Goal: Task Accomplishment & Management: Use online tool/utility

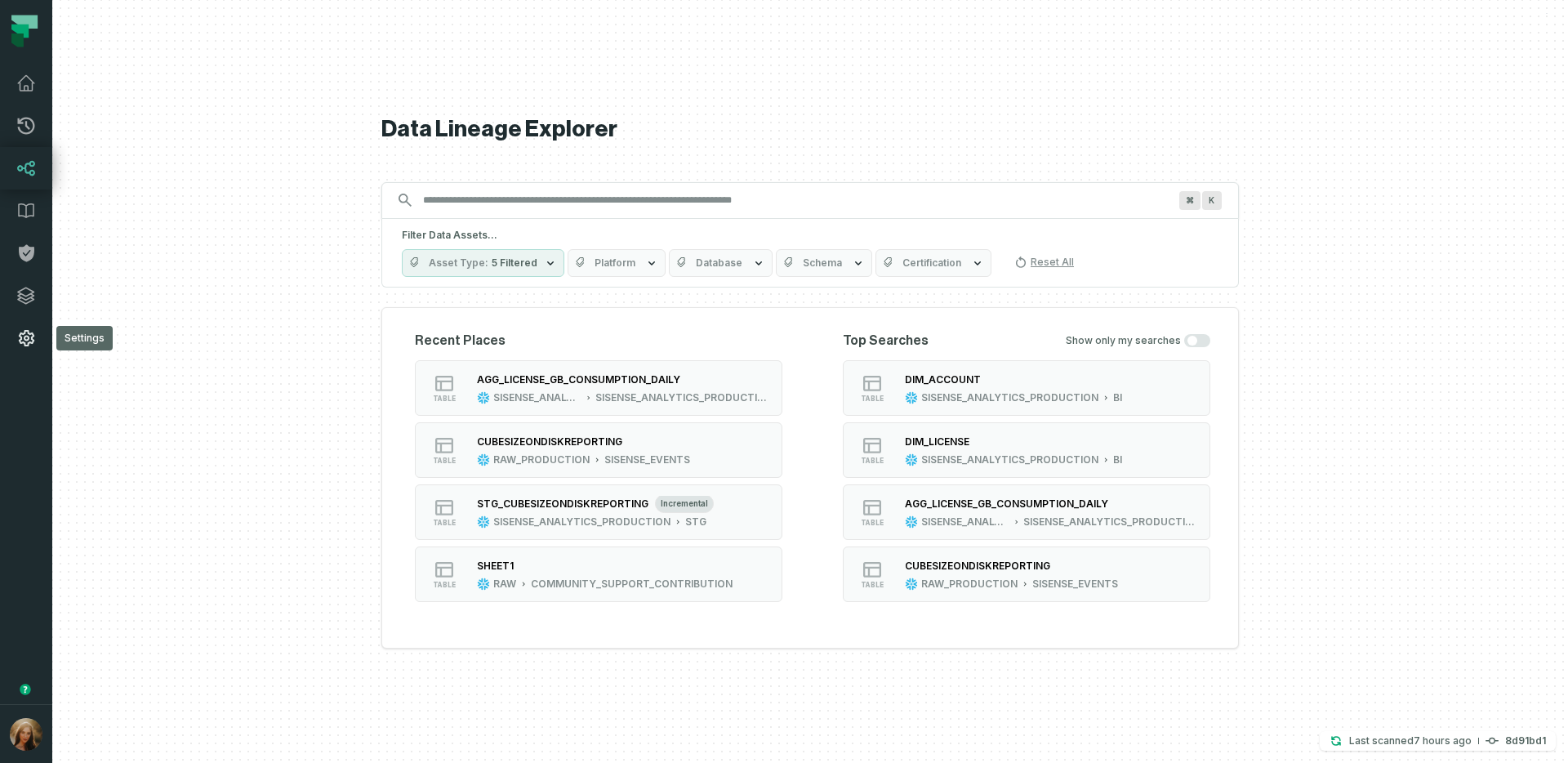
click at [18, 339] on icon at bounding box center [26, 338] width 20 height 20
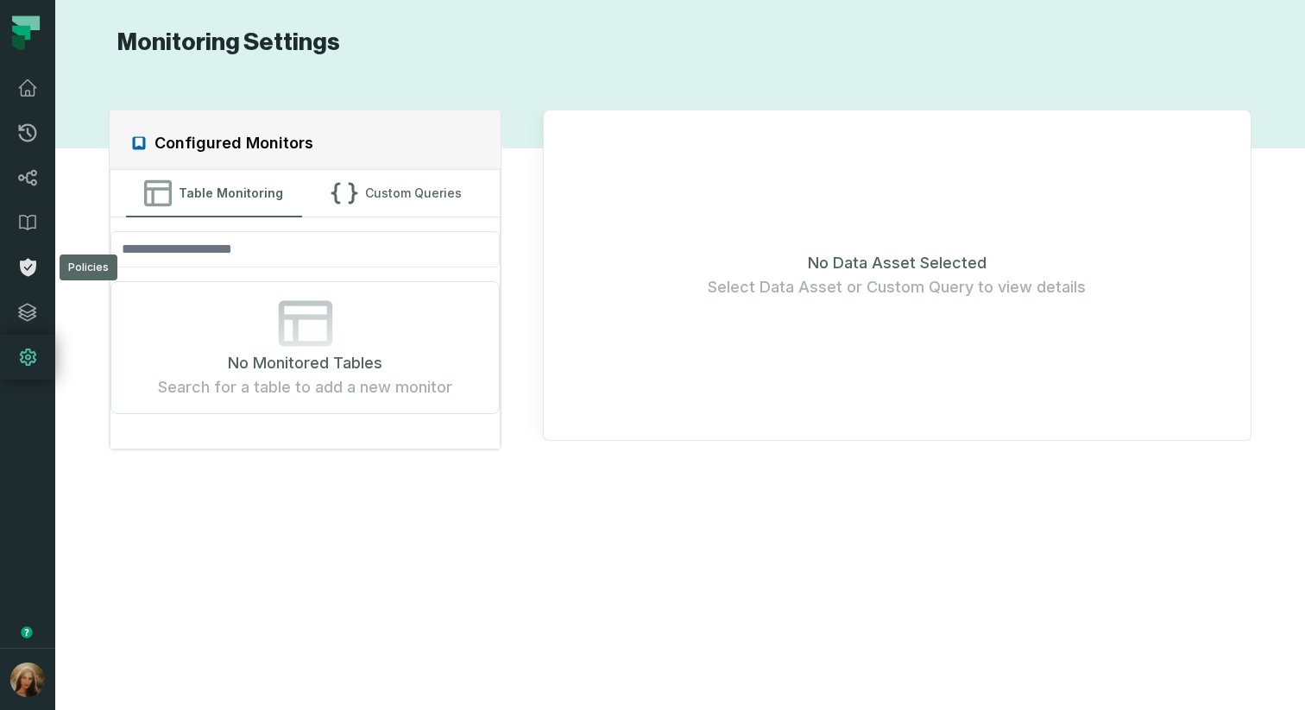
click at [35, 265] on icon at bounding box center [28, 268] width 16 height 18
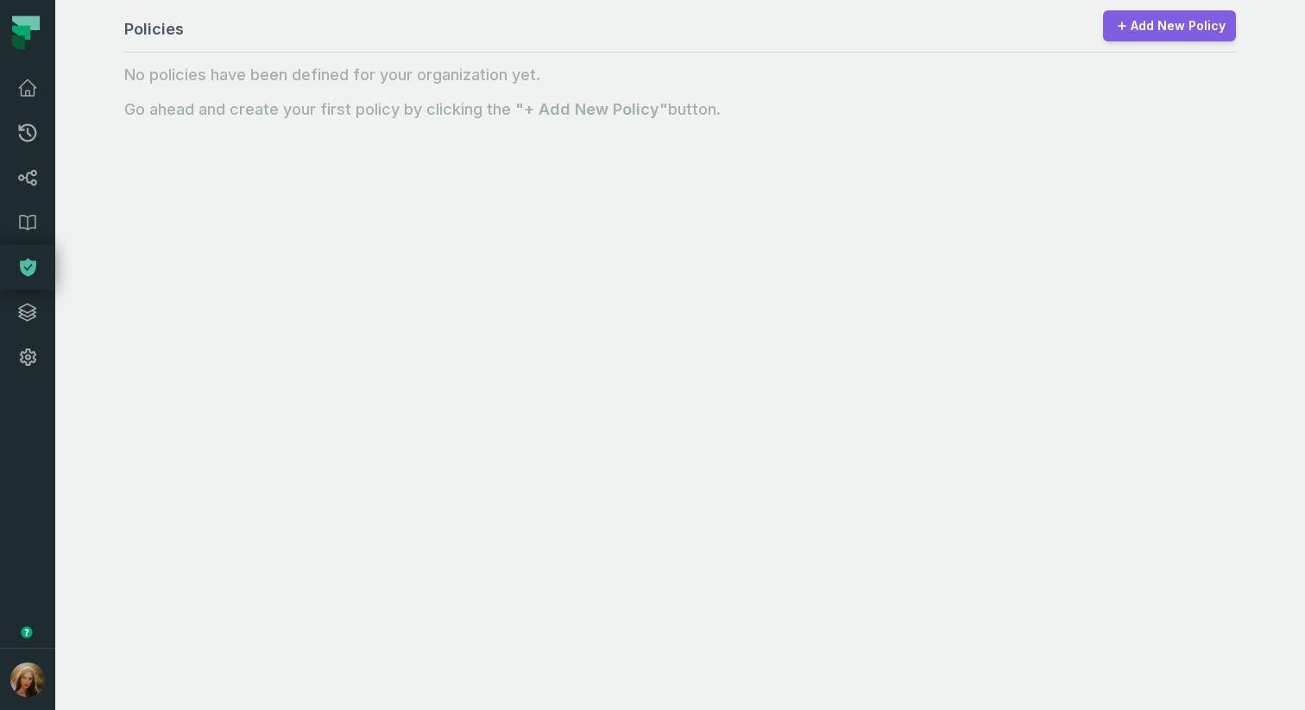
click at [1143, 27] on link "Add New Policy" at bounding box center [1169, 25] width 133 height 31
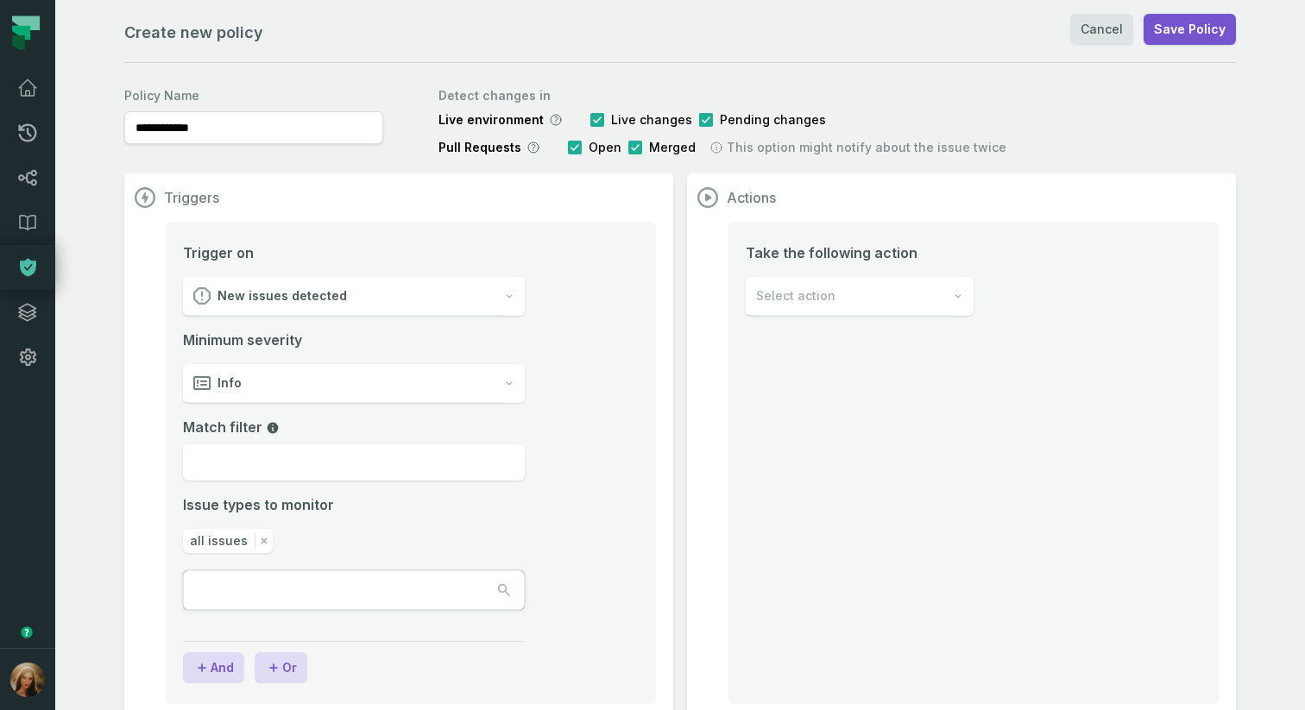
click at [361, 296] on div "New issues detected" at bounding box center [343, 296] width 321 height 39
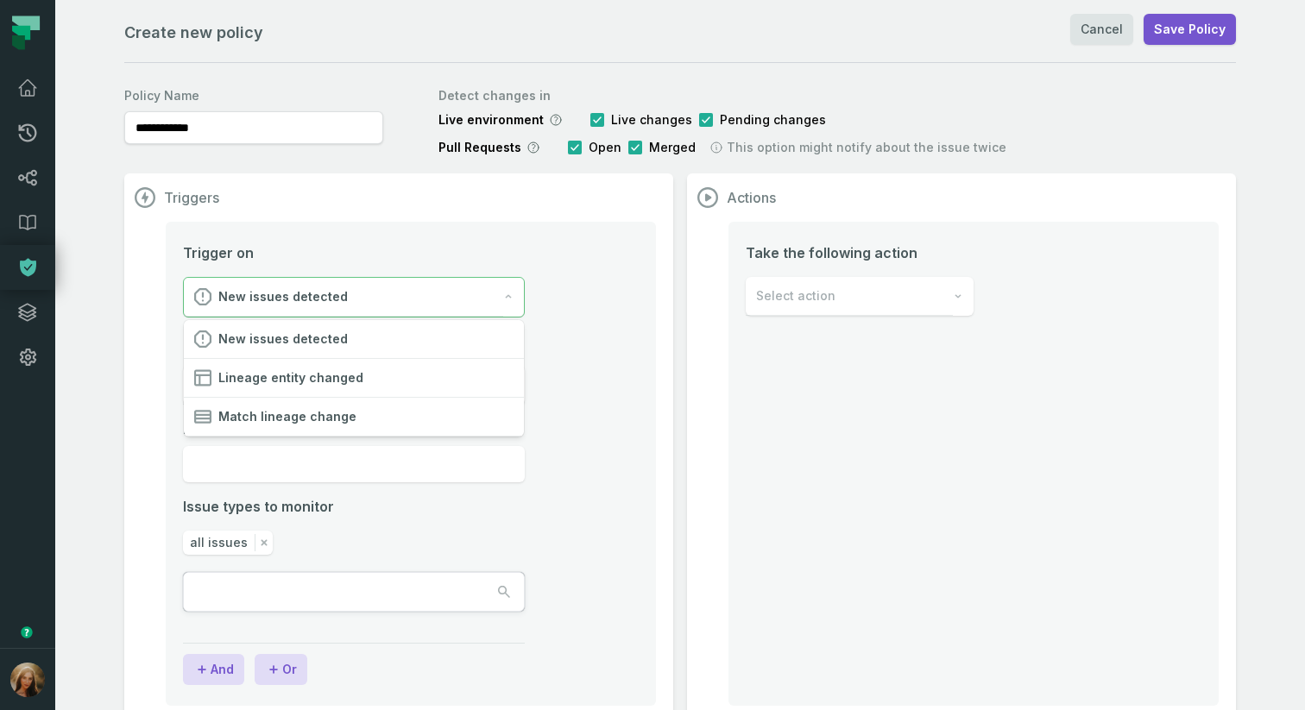
click at [656, 403] on section "Triggers Trigger on New issues detected Minimum severity Info Match filter Issu…" at bounding box center [398, 448] width 549 height 550
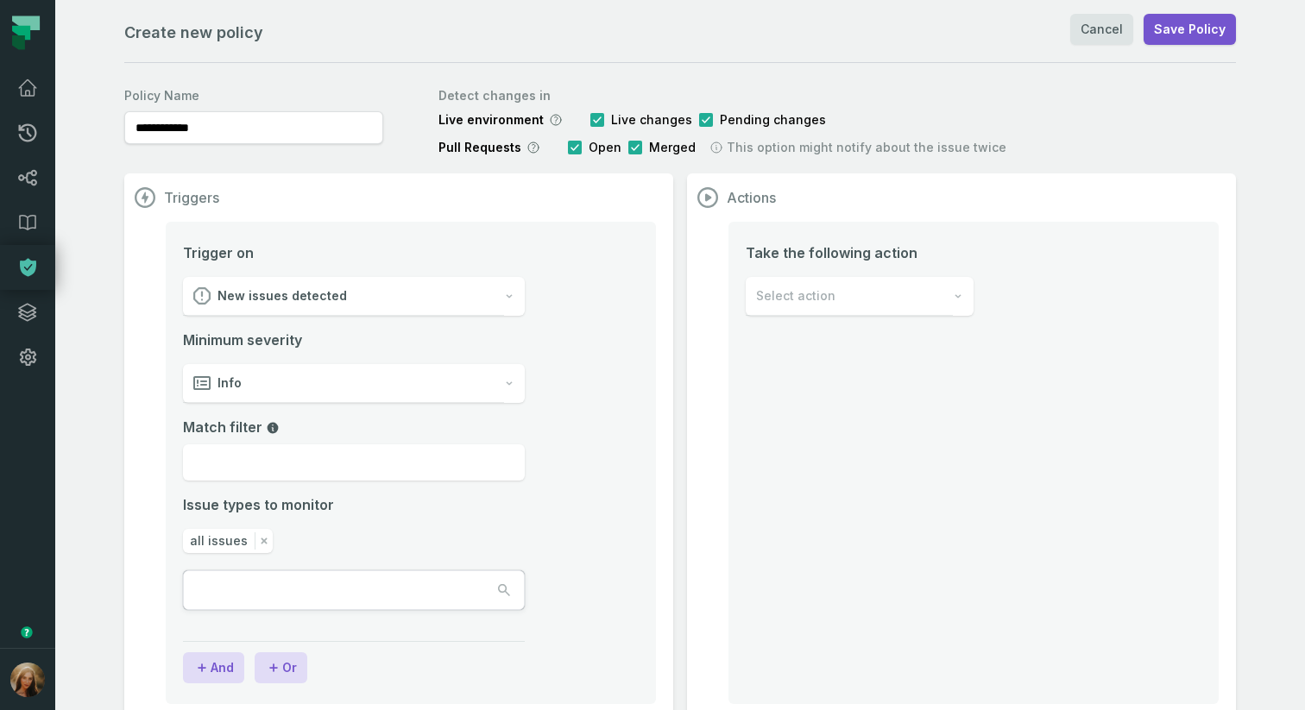
scroll to position [28, 0]
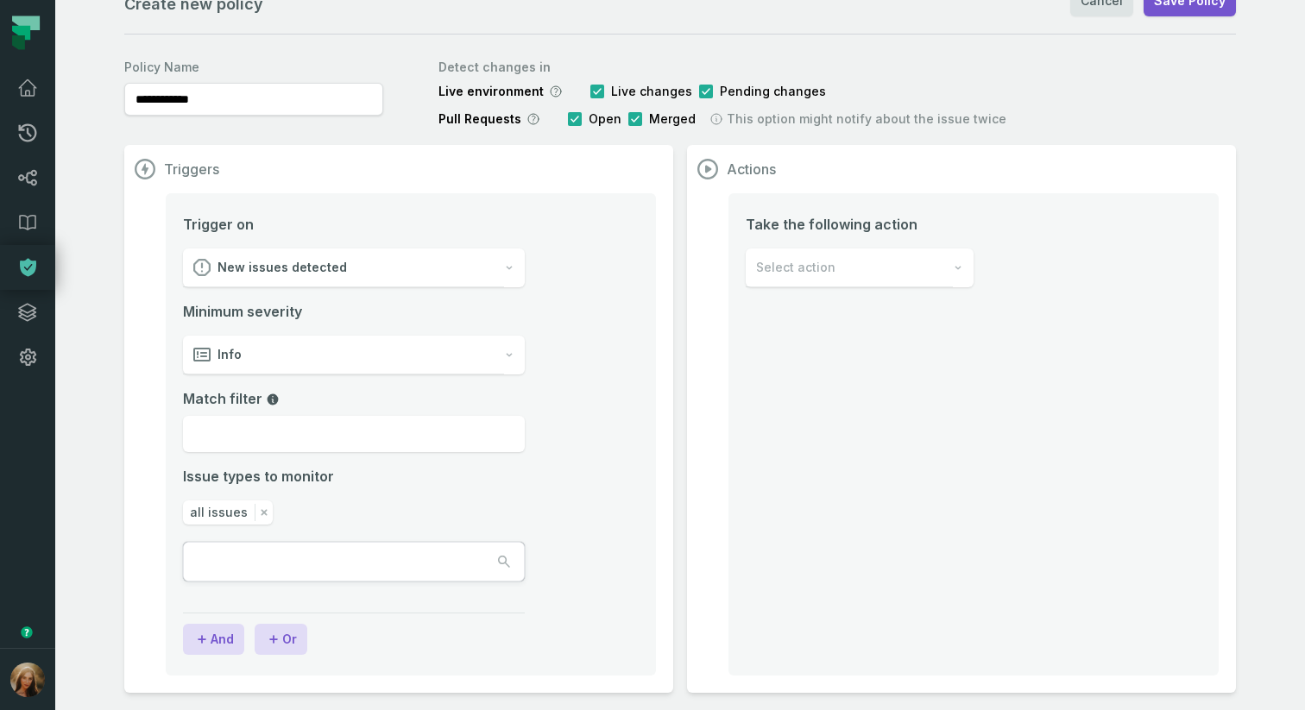
click at [379, 352] on div "Info" at bounding box center [343, 355] width 321 height 39
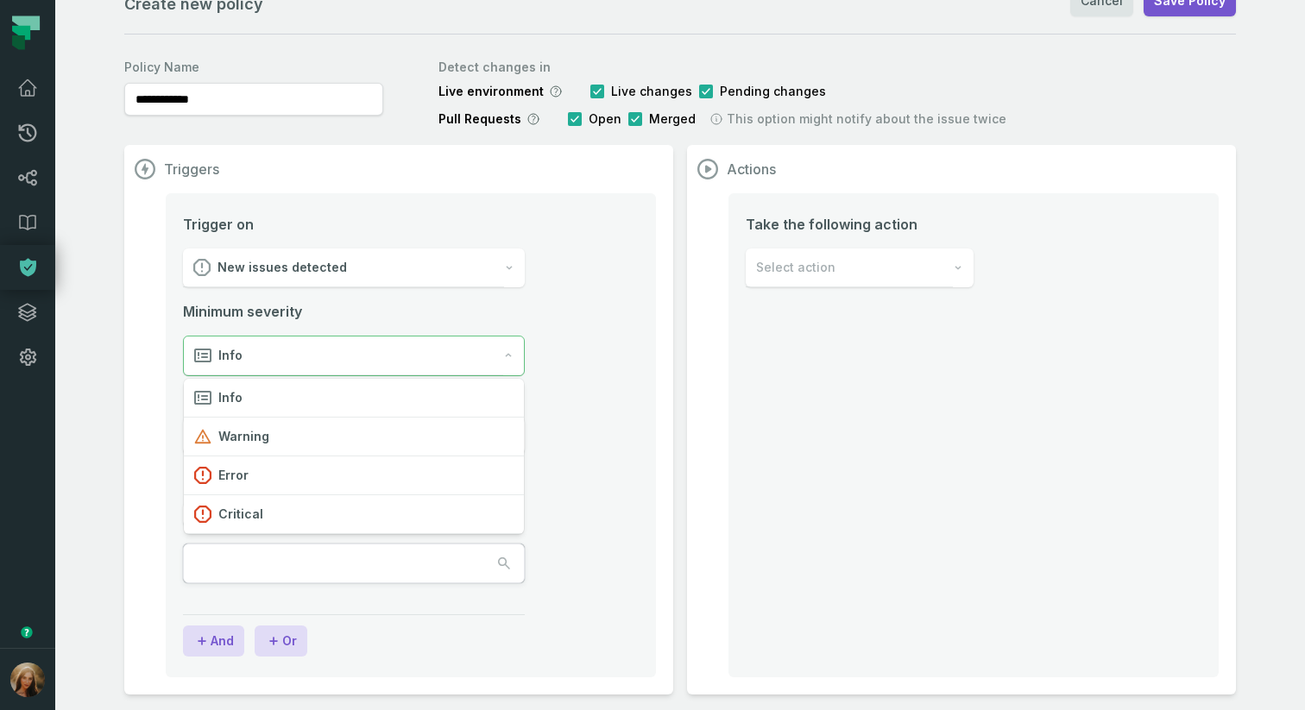
click at [379, 352] on div "Info" at bounding box center [343, 356] width 319 height 39
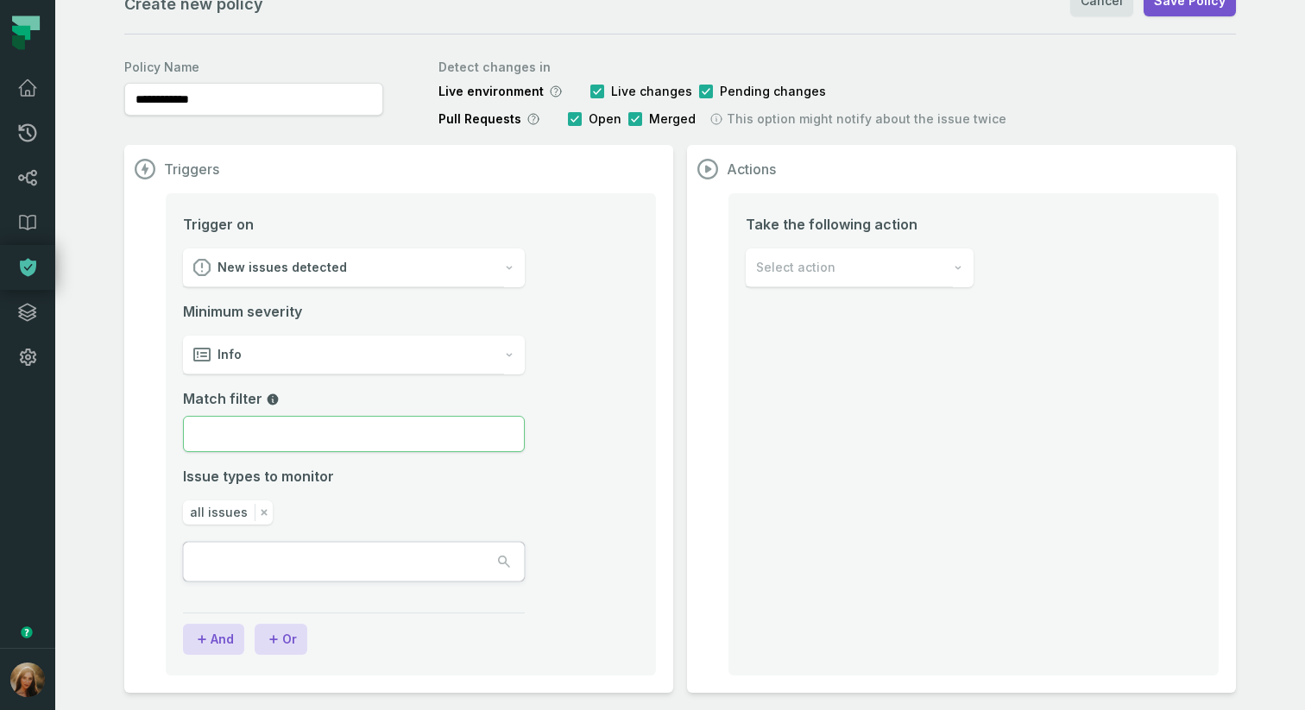
click at [376, 442] on input "Match filter" at bounding box center [354, 434] width 342 height 36
click at [248, 512] on div "all issues" at bounding box center [228, 513] width 90 height 24
click at [291, 563] on input "text" at bounding box center [261, 562] width 155 height 38
click at [650, 476] on div "**********" at bounding box center [680, 341] width 1250 height 739
click at [24, 222] on icon at bounding box center [27, 222] width 21 height 21
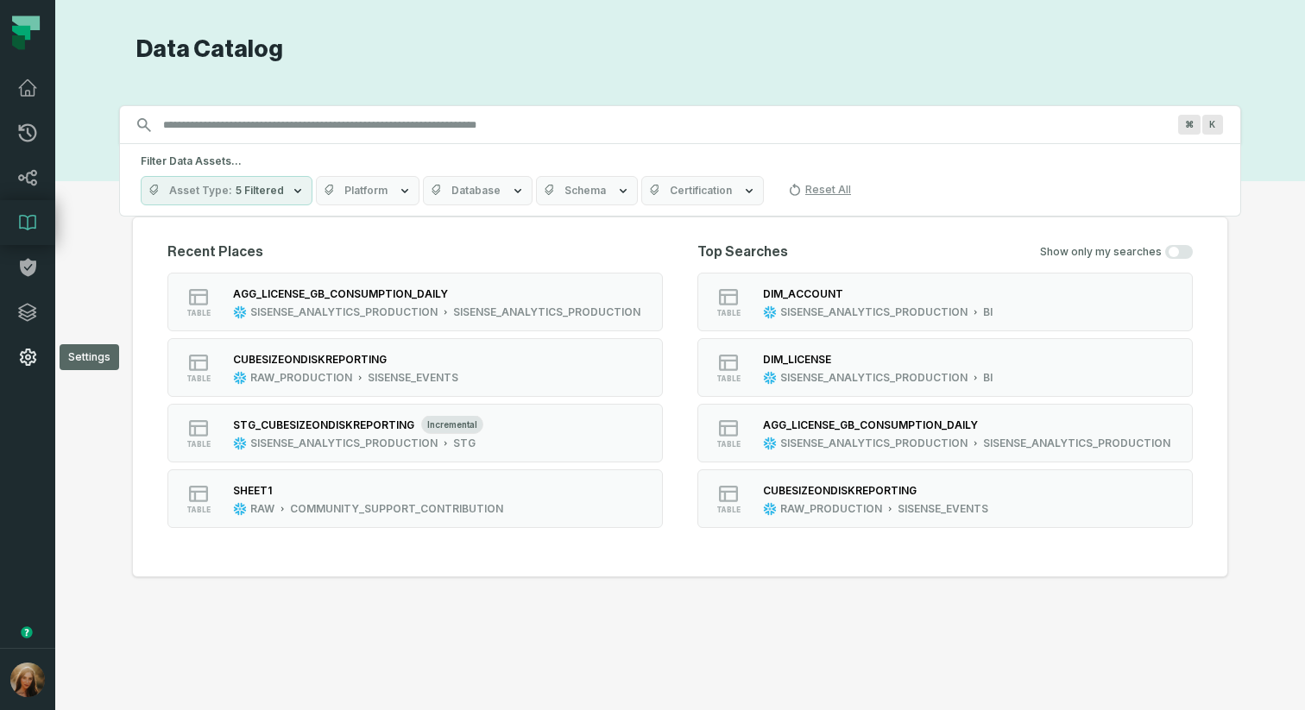
click at [33, 362] on icon at bounding box center [28, 357] width 16 height 17
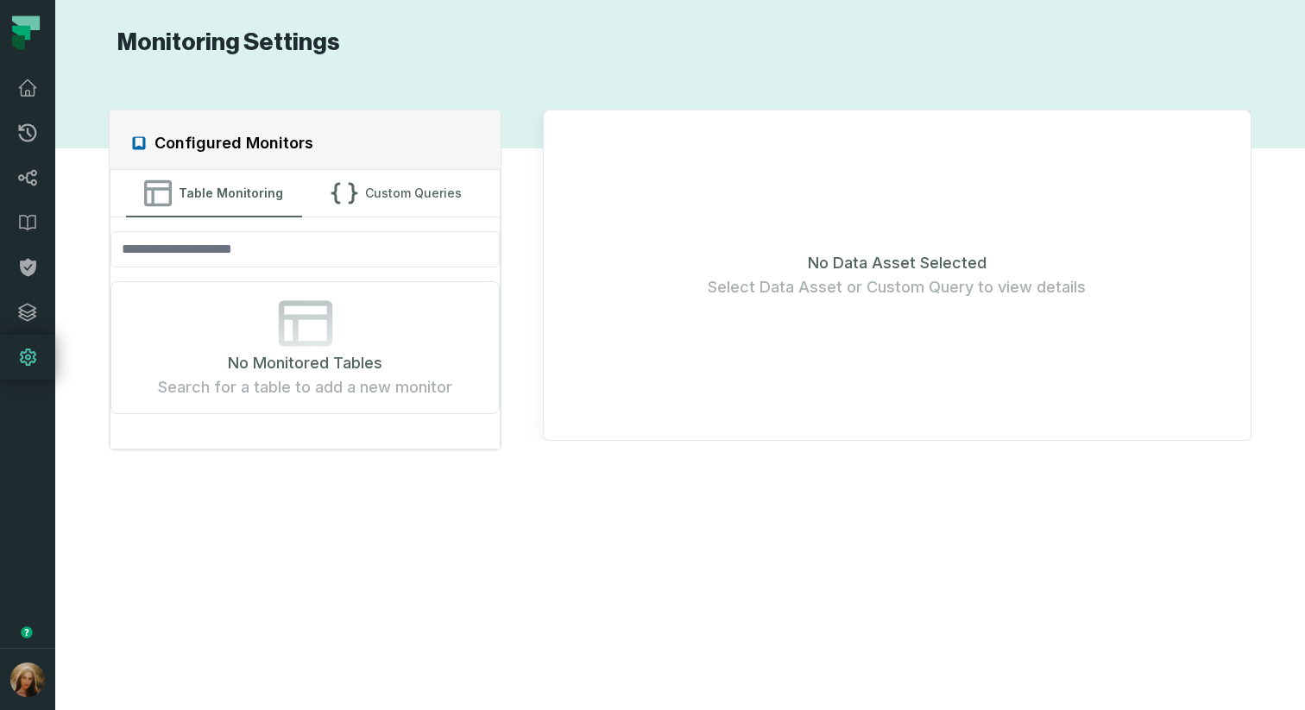
click at [302, 331] on icon at bounding box center [305, 323] width 55 height 55
click at [301, 331] on icon at bounding box center [305, 323] width 55 height 55
drag, startPoint x: 257, startPoint y: 190, endPoint x: 364, endPoint y: 186, distance: 107.1
click at [257, 190] on button "Table Monitoring" at bounding box center [213, 193] width 175 height 47
click at [404, 186] on button "Custom Queries" at bounding box center [396, 193] width 175 height 47
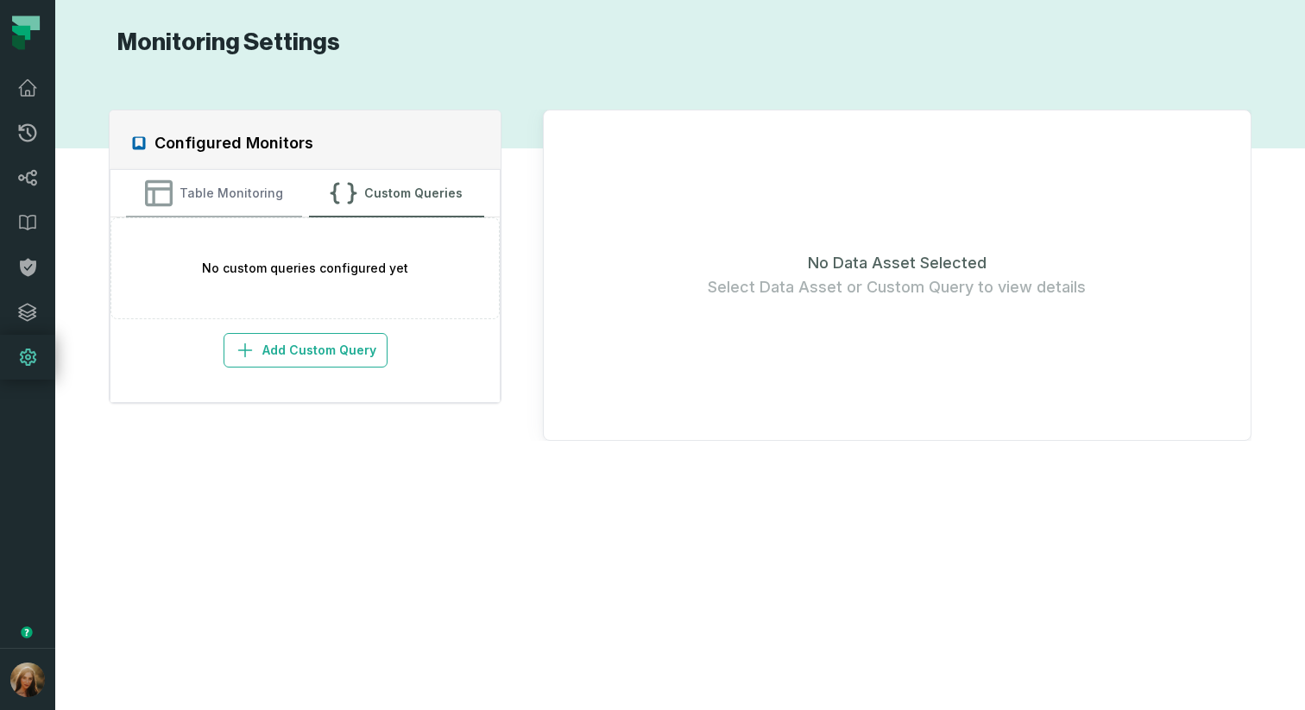
click at [217, 192] on button "Table Monitoring" at bounding box center [213, 193] width 175 height 47
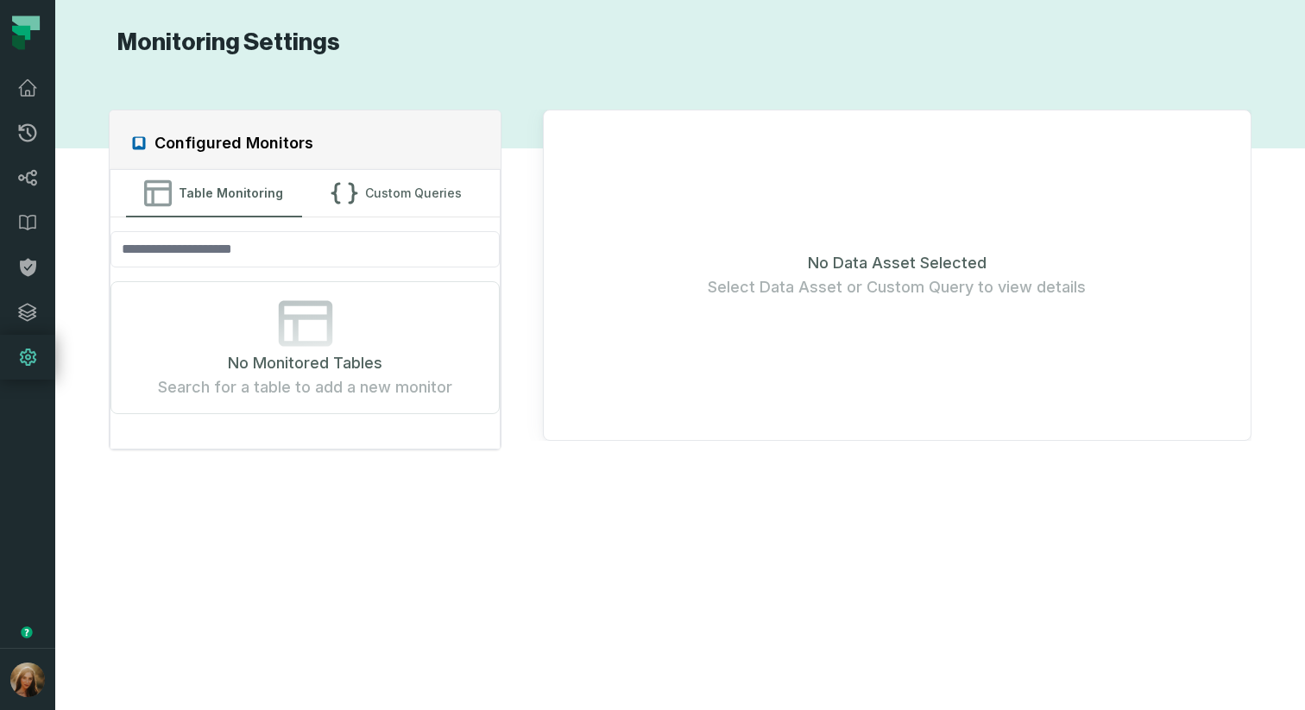
click at [384, 378] on span "Search for a table to add a new monitor" at bounding box center [305, 387] width 294 height 24
drag, startPoint x: 384, startPoint y: 378, endPoint x: 394, endPoint y: 376, distance: 10.5
click at [384, 378] on span "Search for a table to add a new monitor" at bounding box center [305, 387] width 294 height 24
click at [1073, 268] on div "No Data Asset Selected Select Data Asset or Custom Query to view details" at bounding box center [897, 275] width 709 height 331
click at [1072, 268] on div "No Data Asset Selected Select Data Asset or Custom Query to view details" at bounding box center [897, 275] width 709 height 331
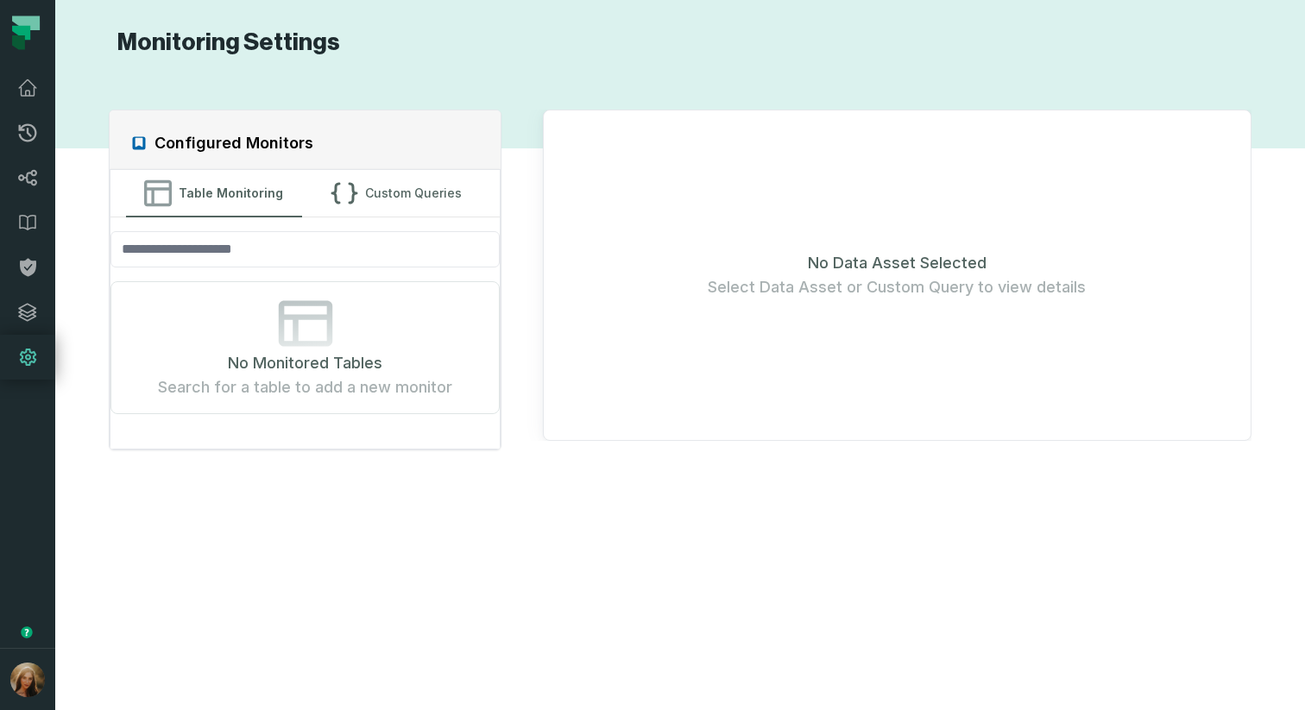
click at [929, 335] on div "No Data Asset Selected Select Data Asset or Custom Query to view details" at bounding box center [897, 275] width 709 height 331
click at [423, 197] on button "Custom Queries" at bounding box center [396, 193] width 175 height 47
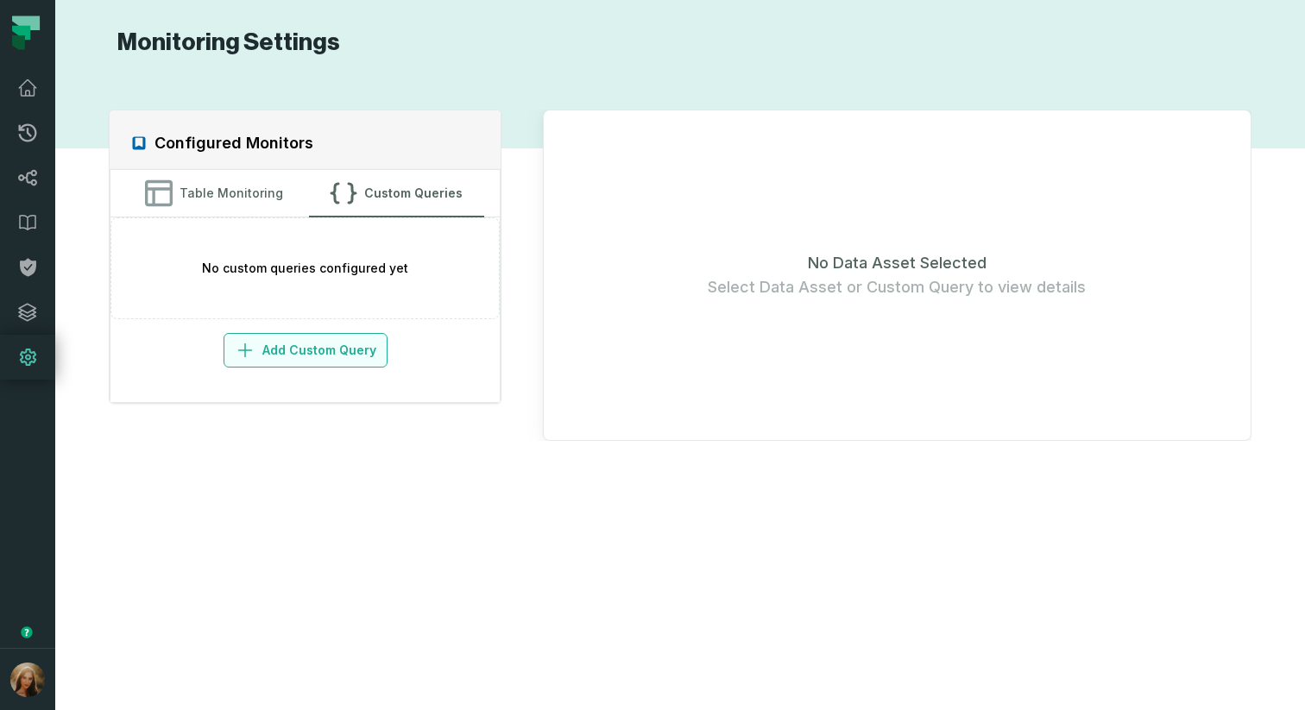
click at [330, 358] on button "Add Custom Query" at bounding box center [306, 350] width 164 height 35
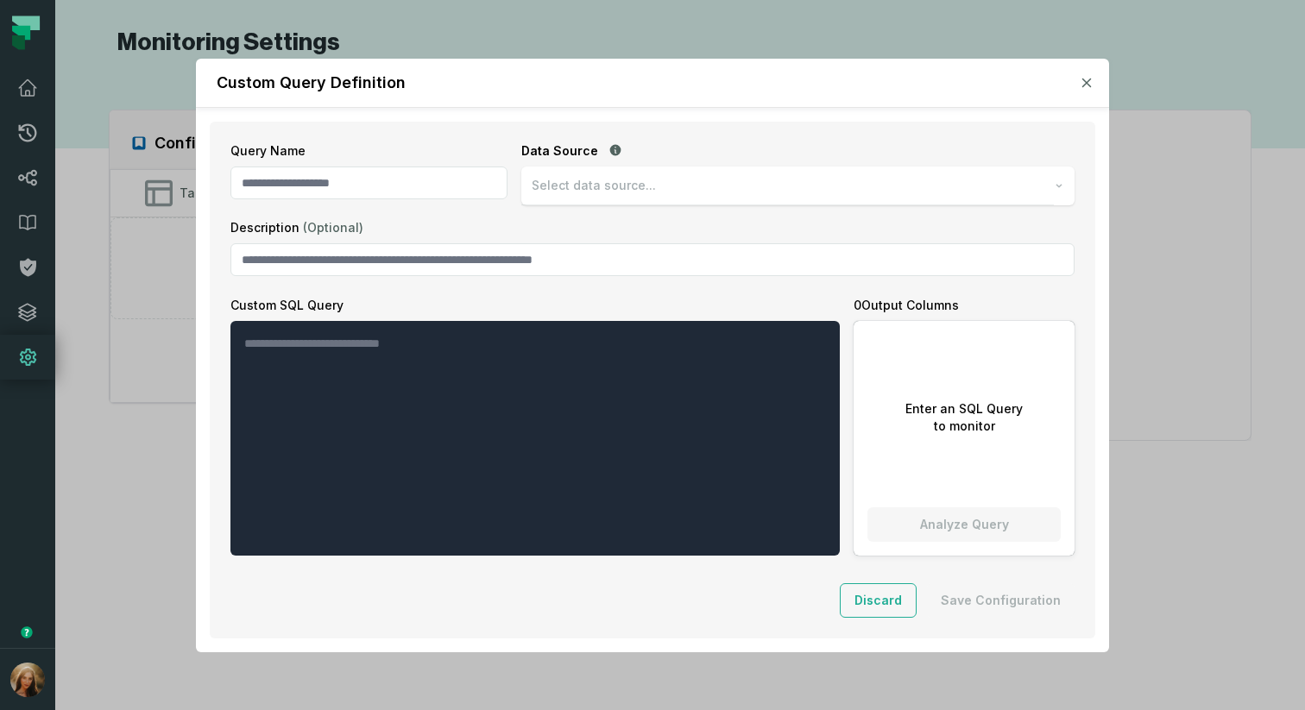
click at [1081, 89] on button "button" at bounding box center [1086, 82] width 17 height 17
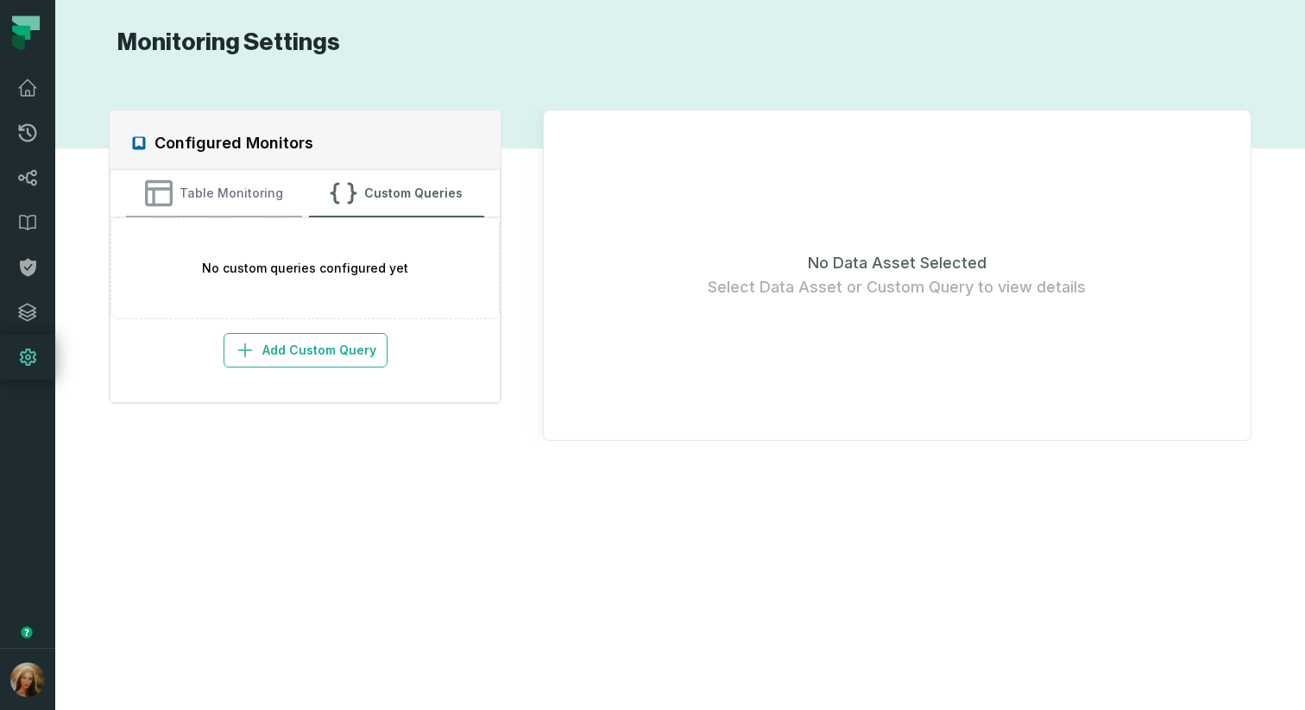
click at [204, 194] on button "Table Monitoring" at bounding box center [213, 193] width 175 height 47
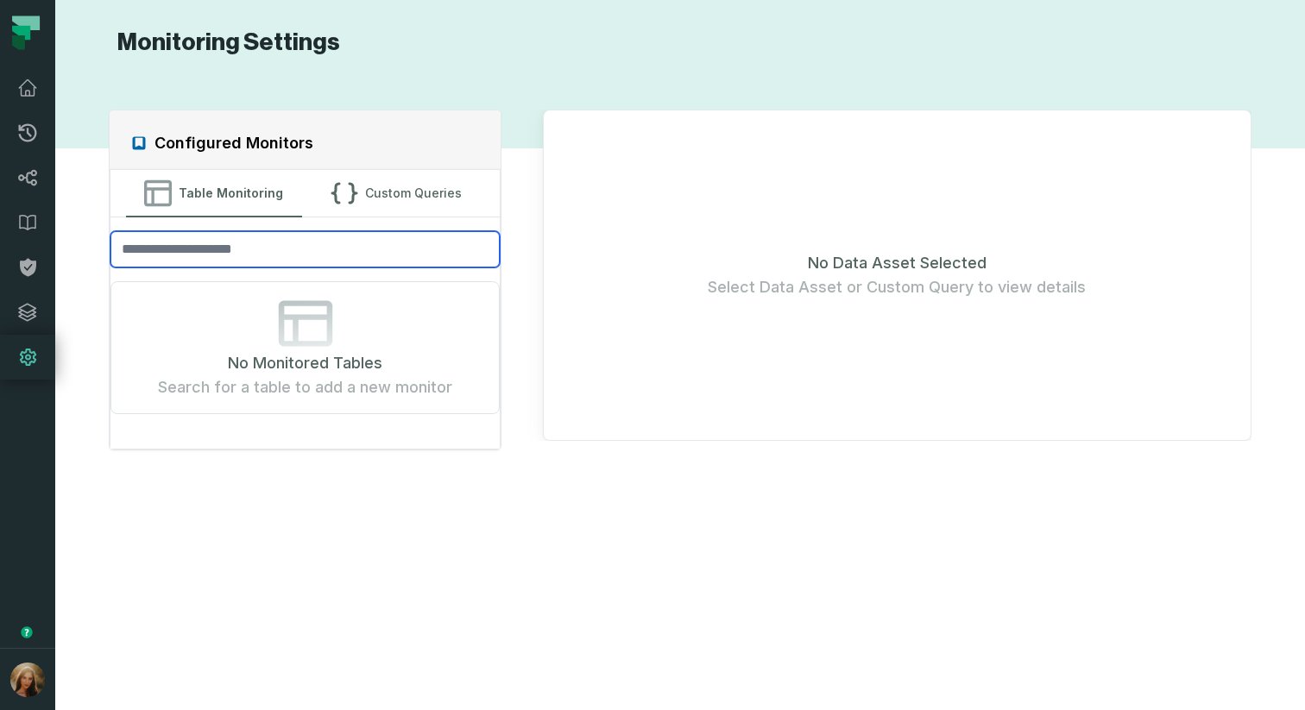
click at [144, 239] on input "search" at bounding box center [304, 249] width 389 height 36
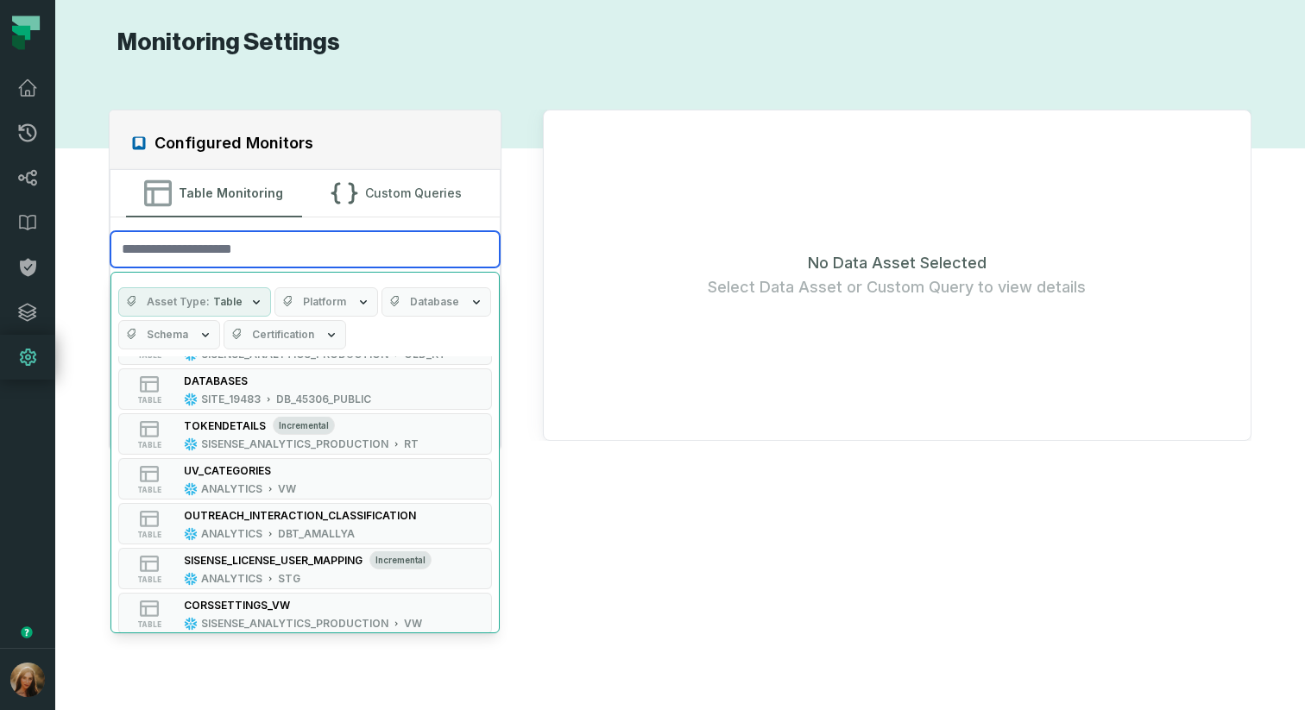
scroll to position [537, 0]
type input "*"
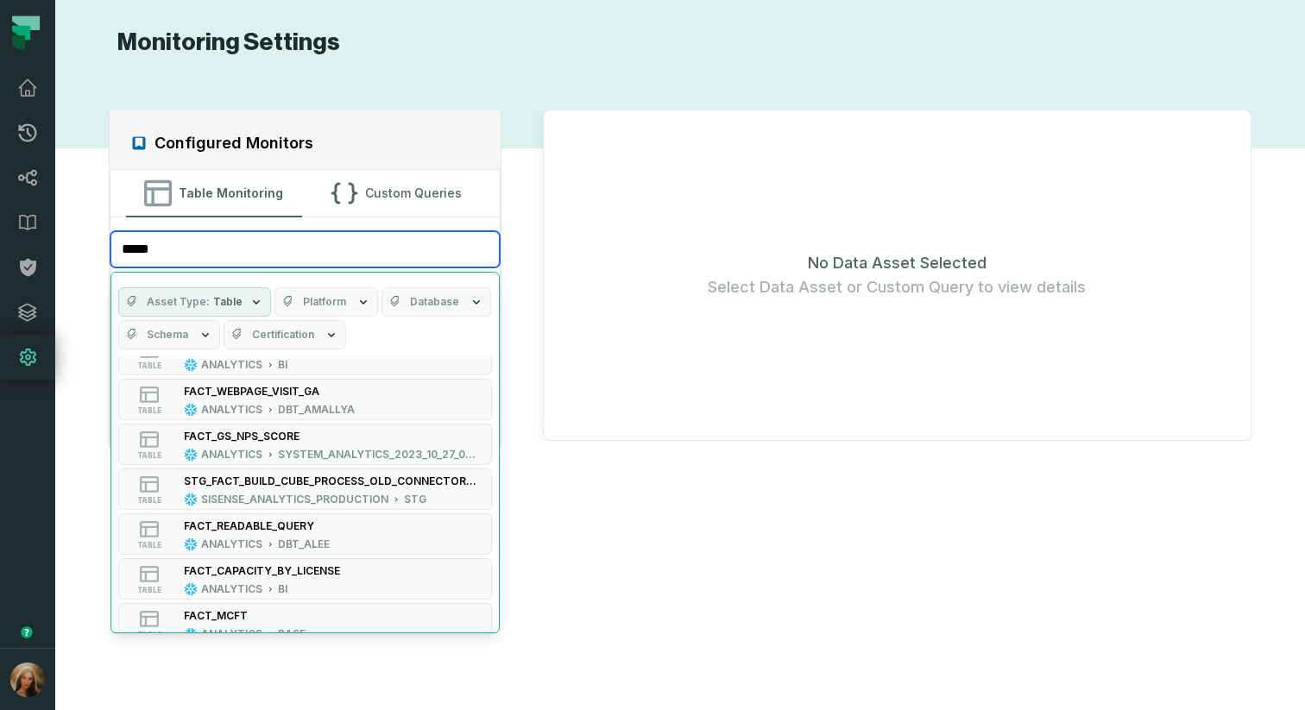
scroll to position [632, 0]
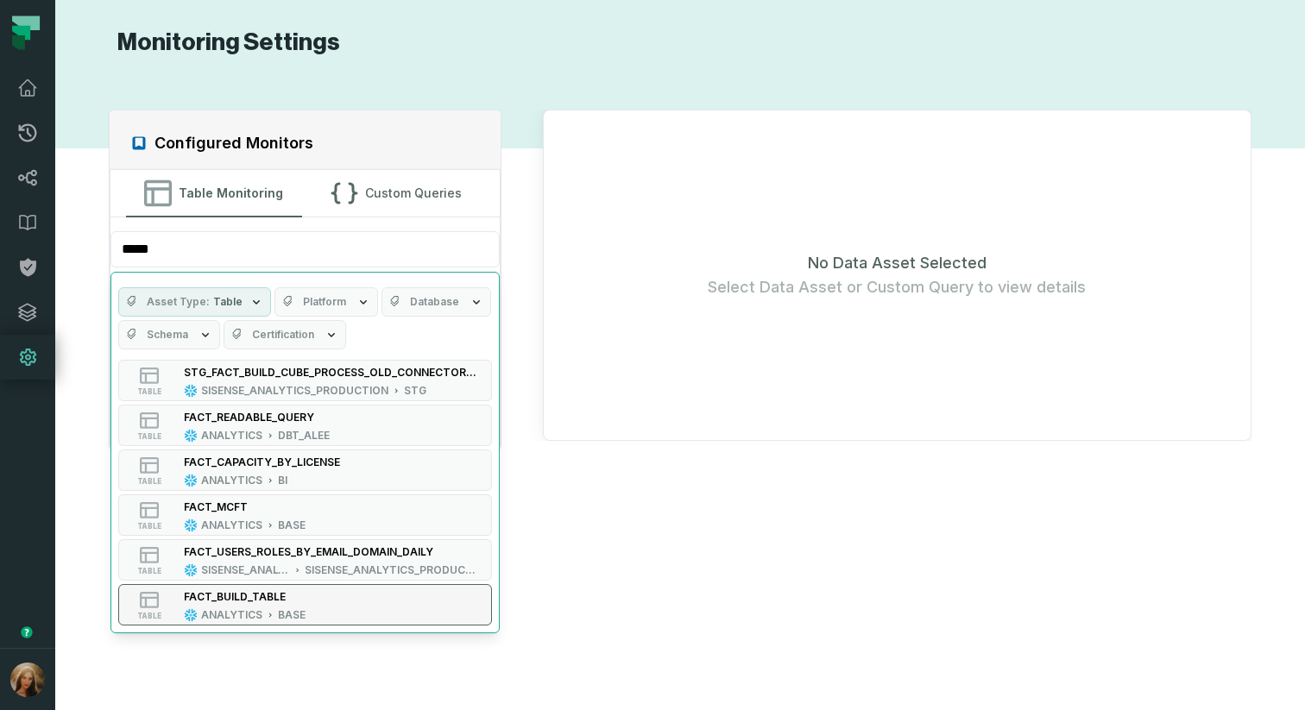
click at [305, 601] on div "FACT_BUILD_TABLE ANALYTICS BASE" at bounding box center [244, 605] width 135 height 35
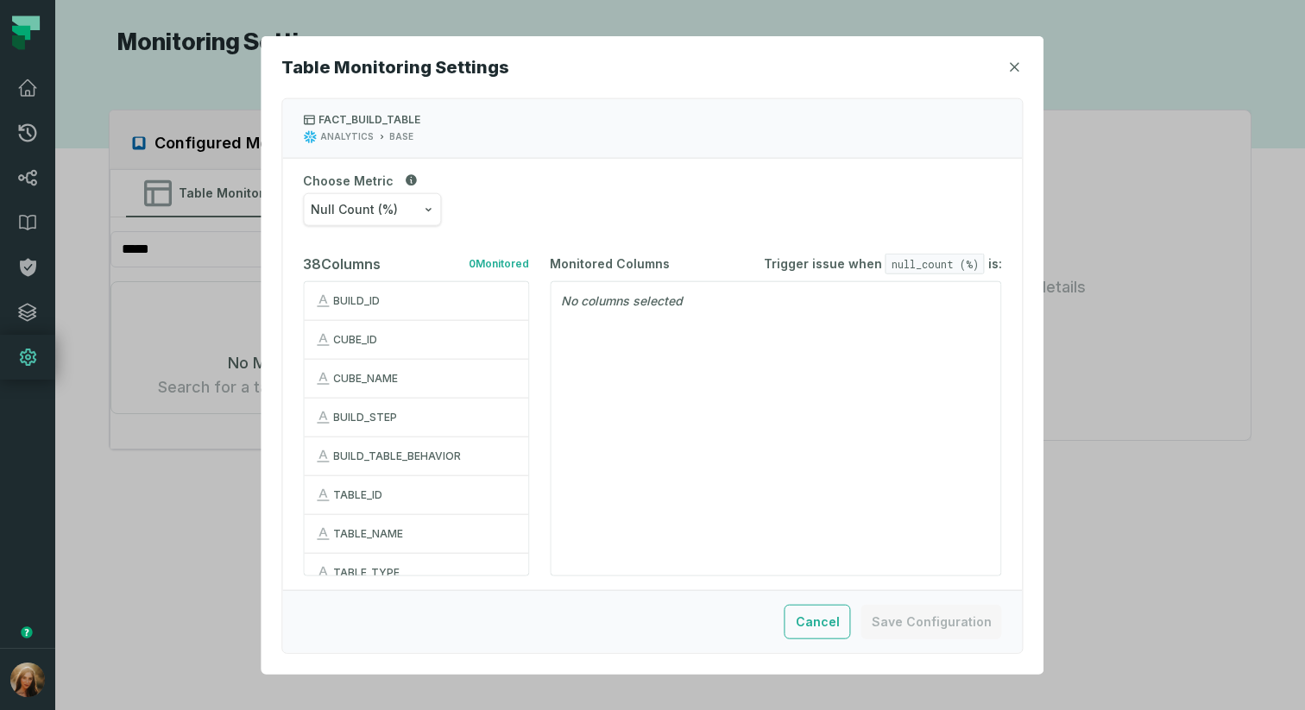
click at [433, 350] on button "CUBE_ID" at bounding box center [416, 338] width 224 height 39
click at [435, 349] on button "CUBE_ID" at bounding box center [416, 338] width 224 height 39
click at [827, 627] on button "Discard" at bounding box center [816, 622] width 70 height 35
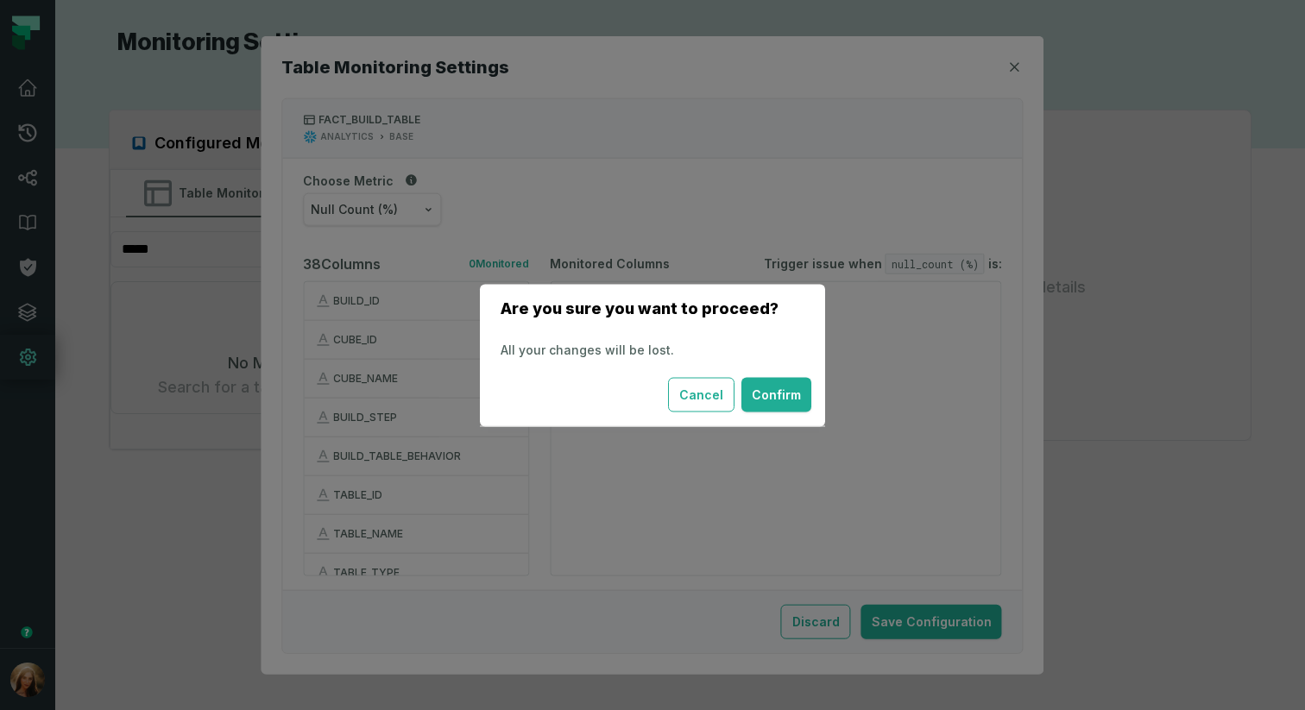
click at [782, 400] on button "Confirm" at bounding box center [776, 394] width 70 height 35
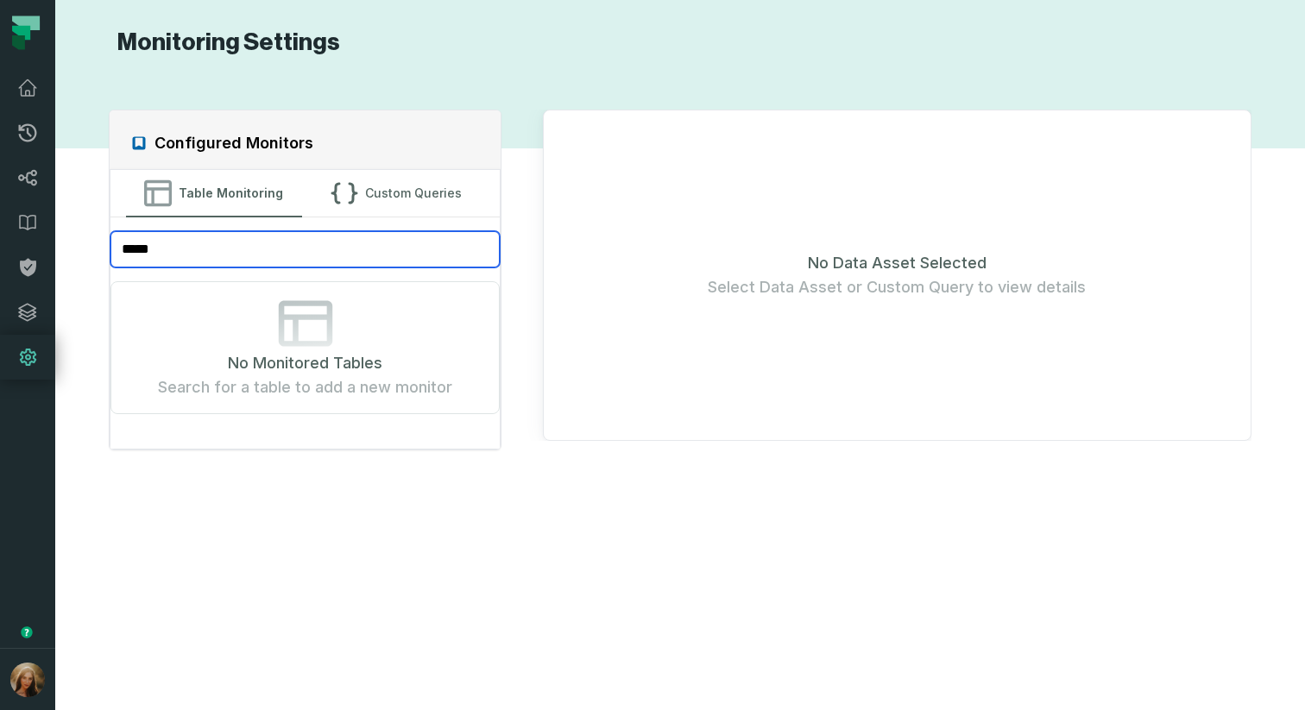
click at [212, 257] on input "*****" at bounding box center [304, 249] width 389 height 36
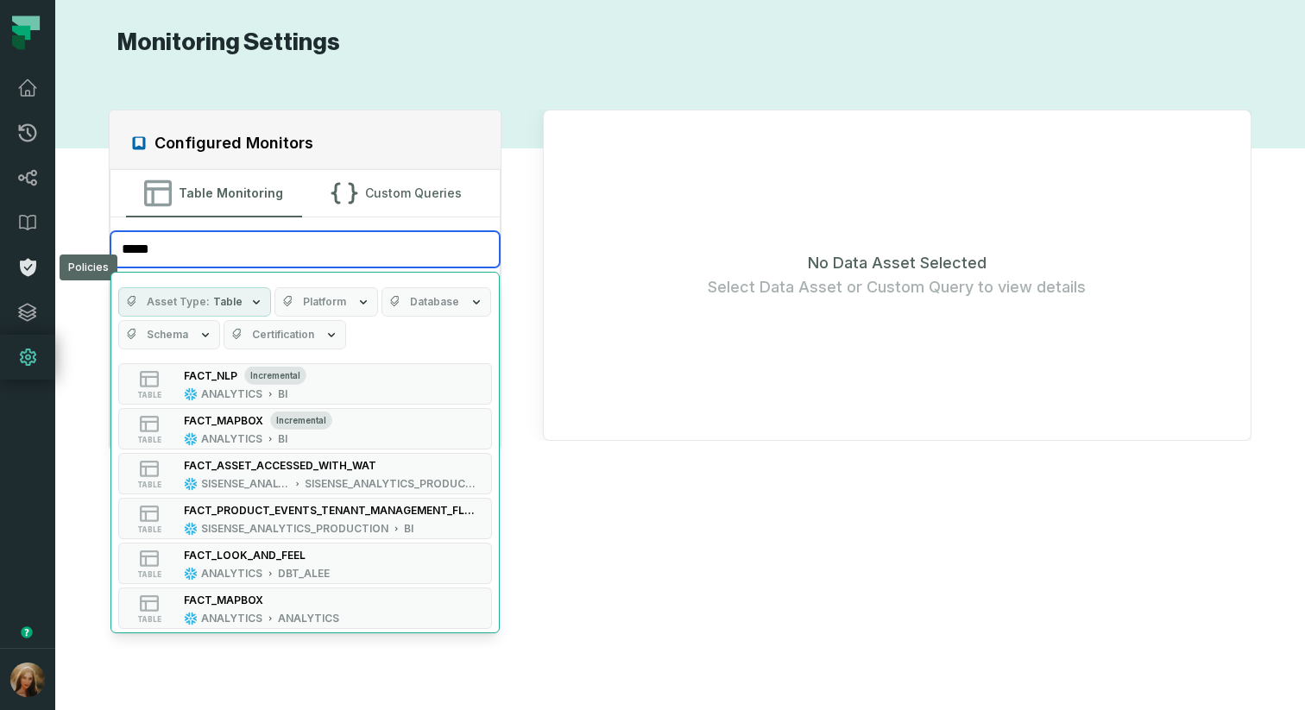
drag, startPoint x: 212, startPoint y: 257, endPoint x: 37, endPoint y: 247, distance: 175.5
click at [37, 247] on body "Pull Requests Dashboard Lineage Data Catalog Policies Policies Policies Integra…" at bounding box center [652, 355] width 1305 height 710
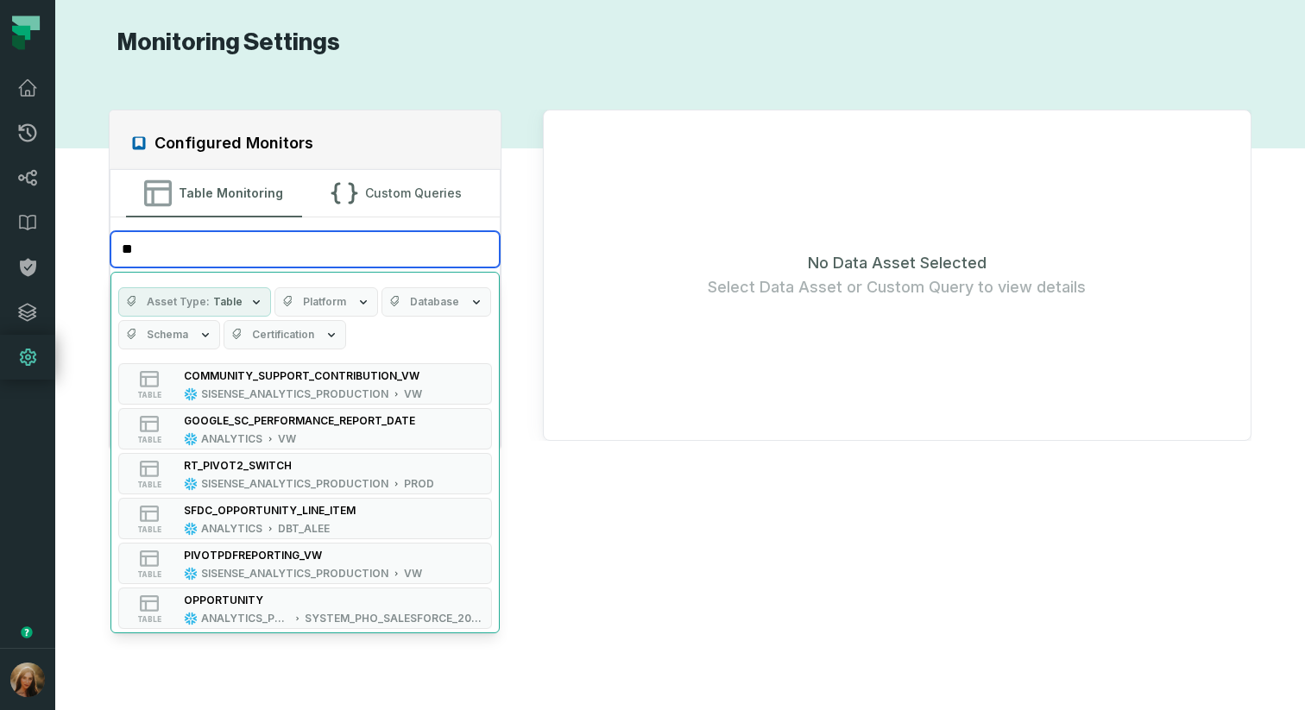
type input "*"
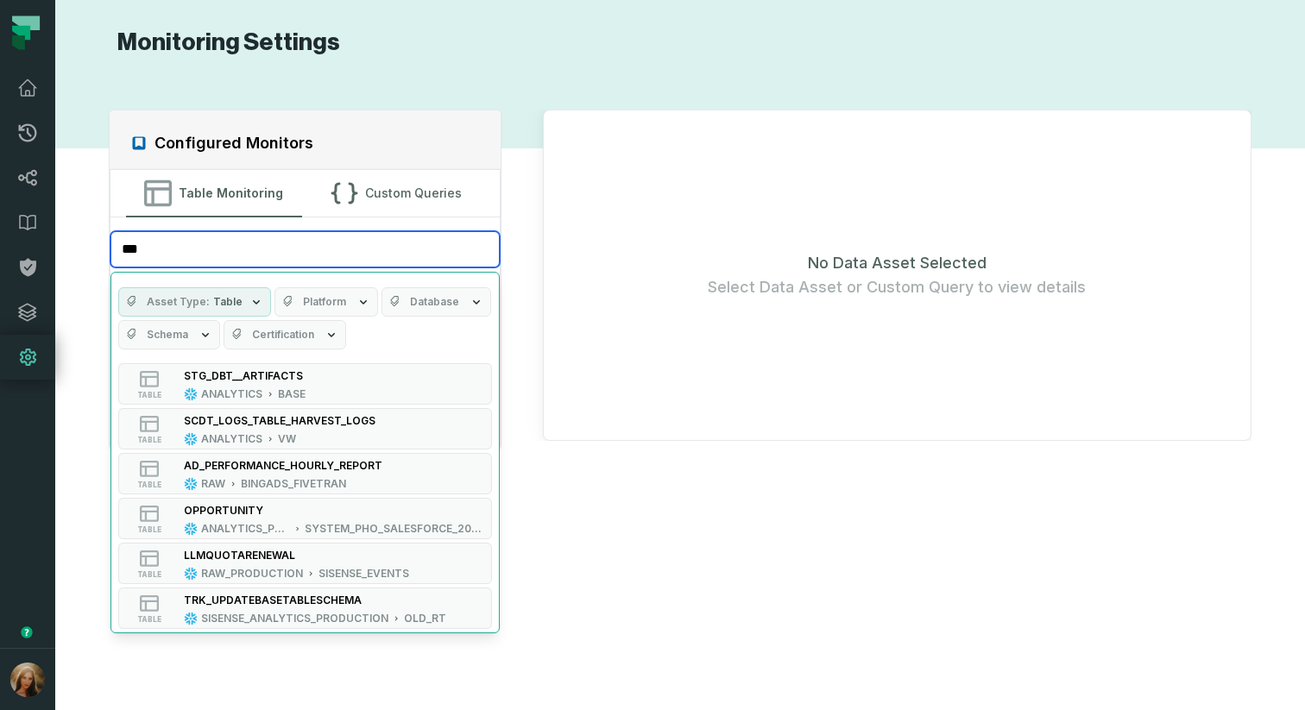
type input "****"
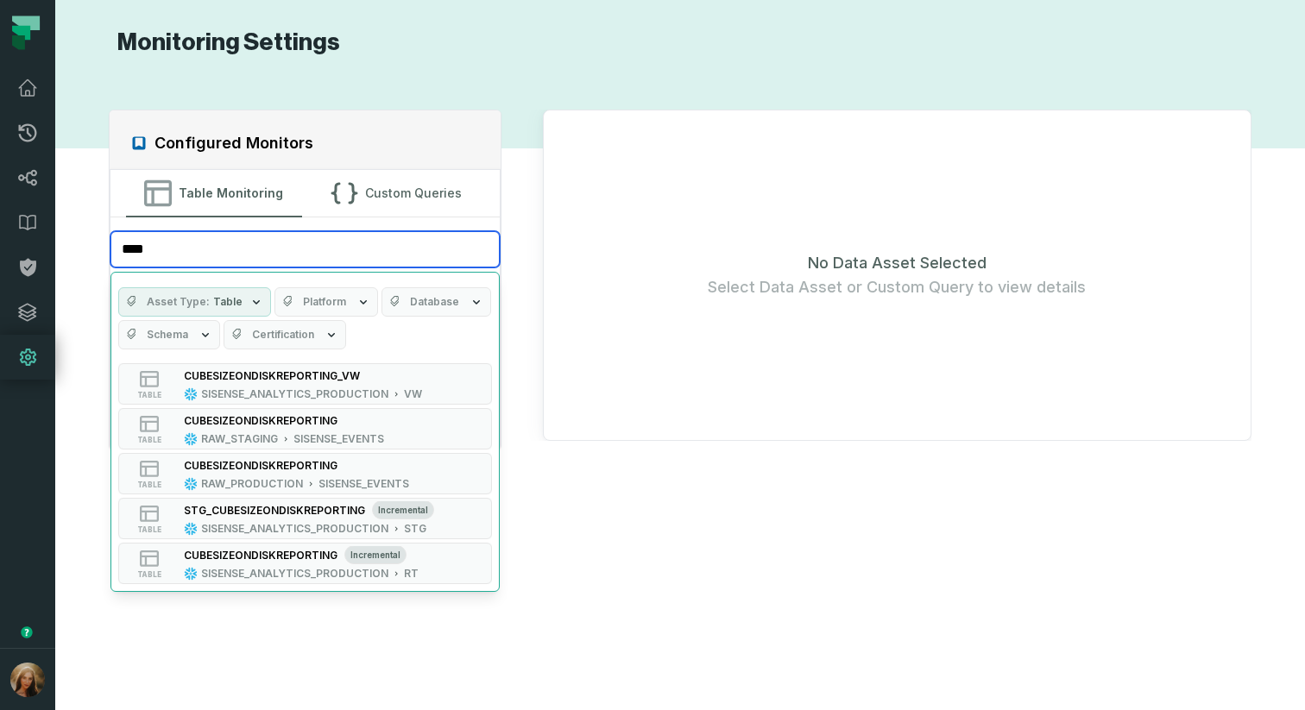
click at [474, 249] on input "****" at bounding box center [304, 249] width 389 height 36
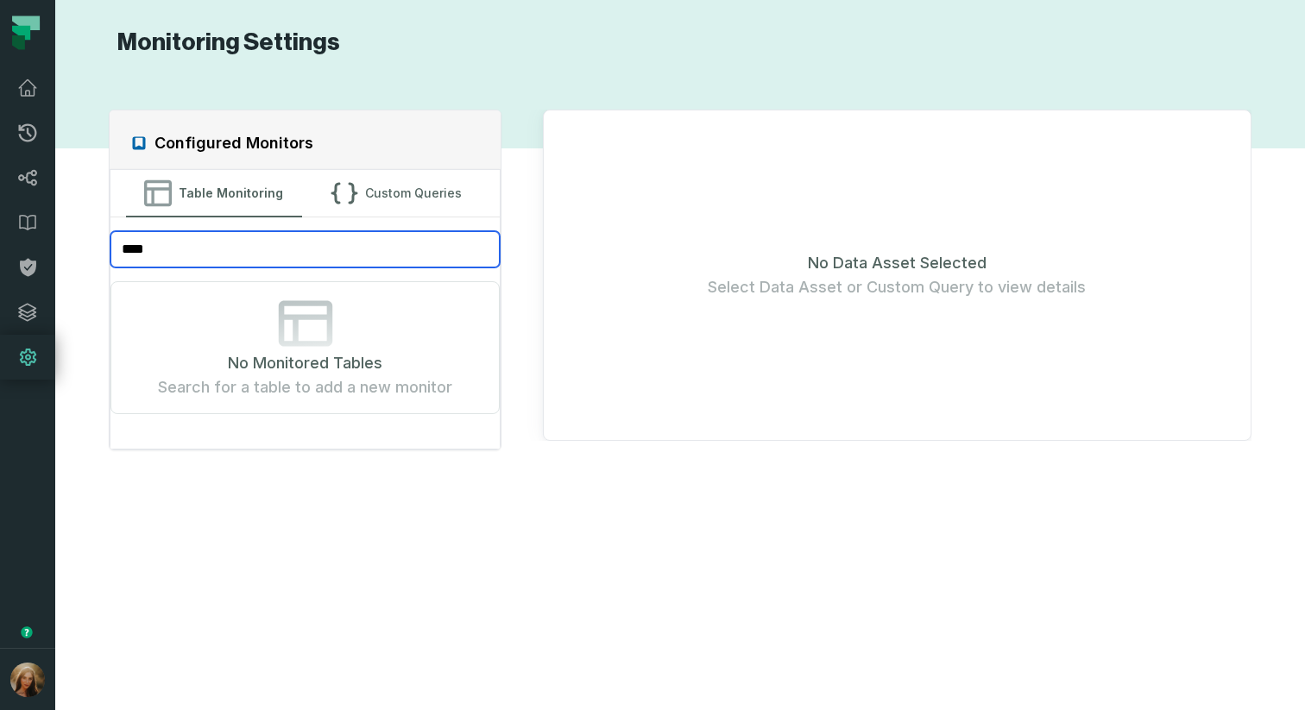
click at [481, 249] on input "****" at bounding box center [304, 249] width 389 height 36
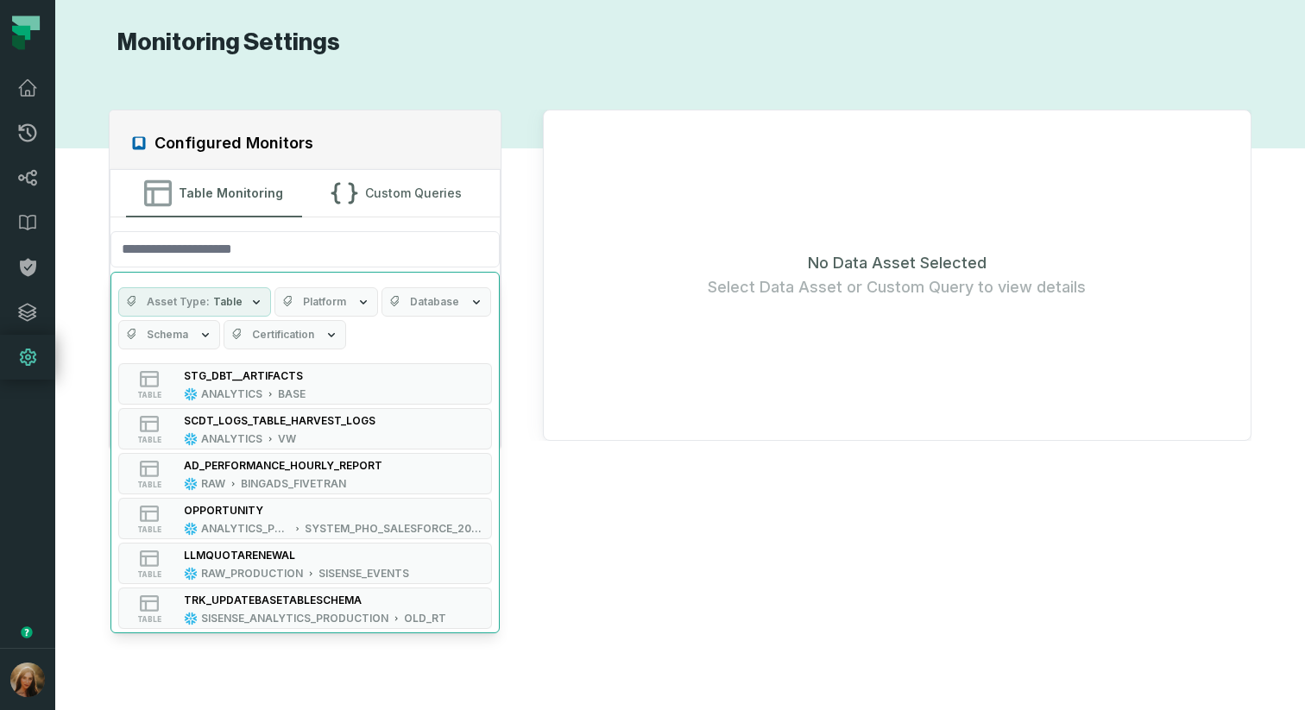
click at [893, 469] on div "Configured Monitors Table Monitoring Custom Queries Asset Type Table Platform D…" at bounding box center [679, 384] width 1215 height 611
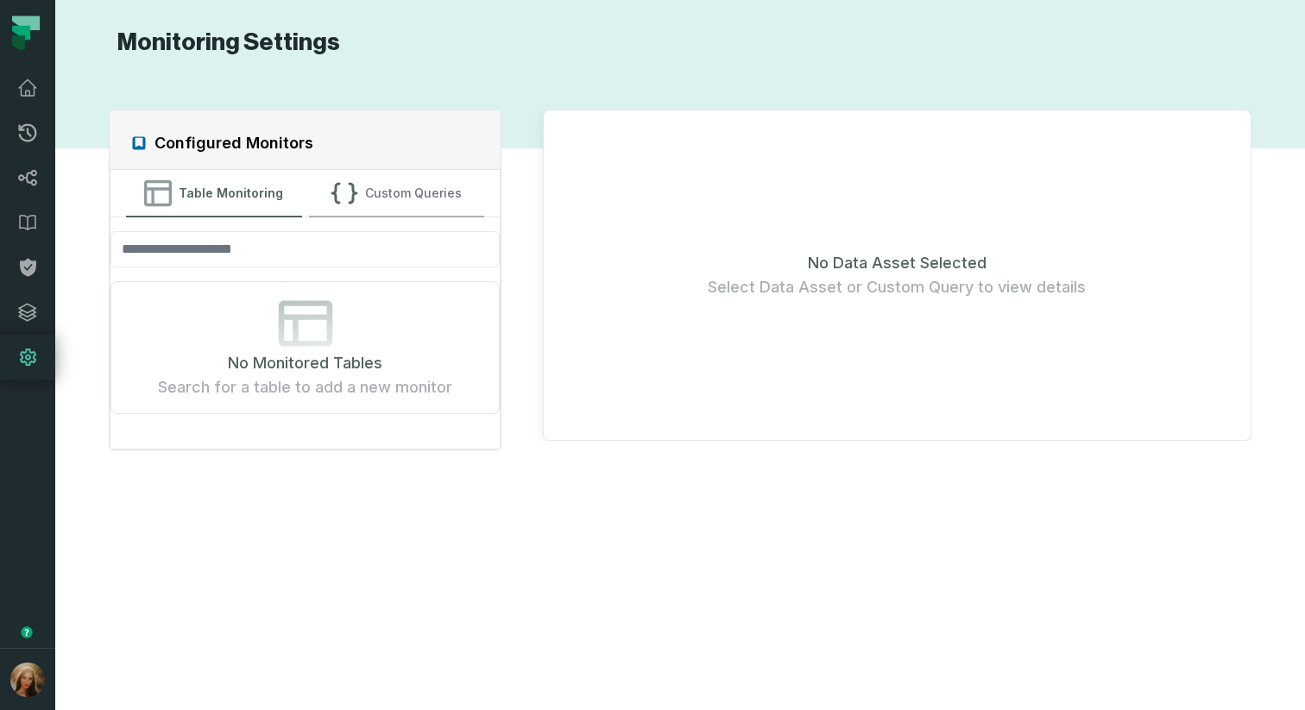
click at [331, 198] on button "Custom Queries" at bounding box center [396, 193] width 175 height 47
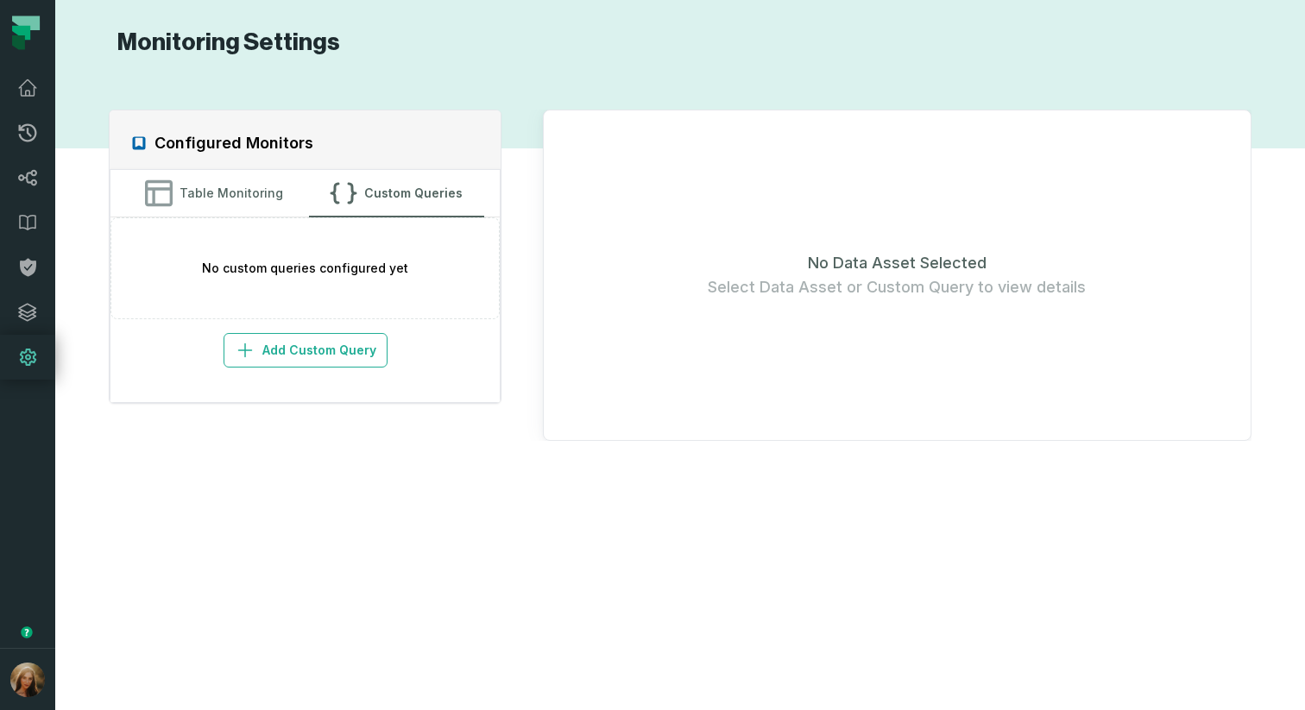
click at [176, 447] on div "Configured Monitors Table Monitoring Custom Queries No custom queries configure…" at bounding box center [679, 384] width 1215 height 611
click at [691, 460] on div "Configured Monitors Table Monitoring Custom Queries No custom queries configure…" at bounding box center [679, 384] width 1215 height 611
click at [200, 184] on button "Table Monitoring" at bounding box center [213, 193] width 175 height 47
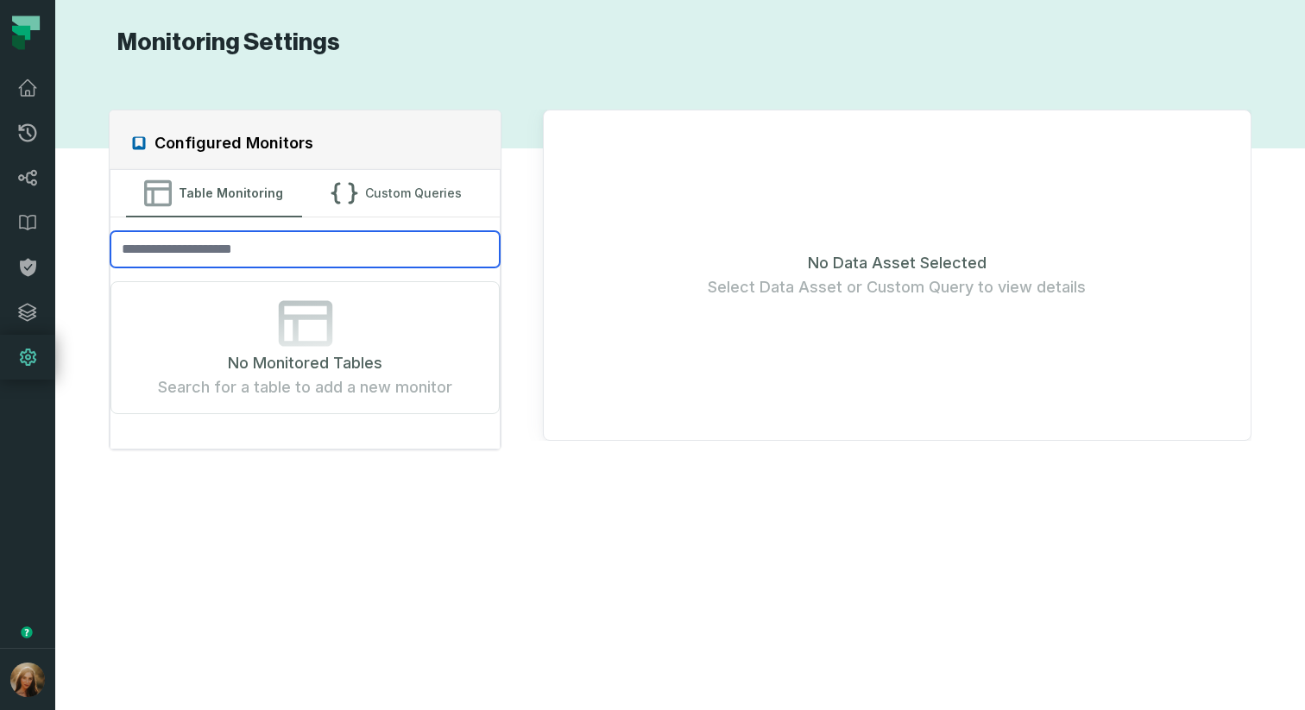
click at [206, 252] on input "search" at bounding box center [304, 249] width 389 height 36
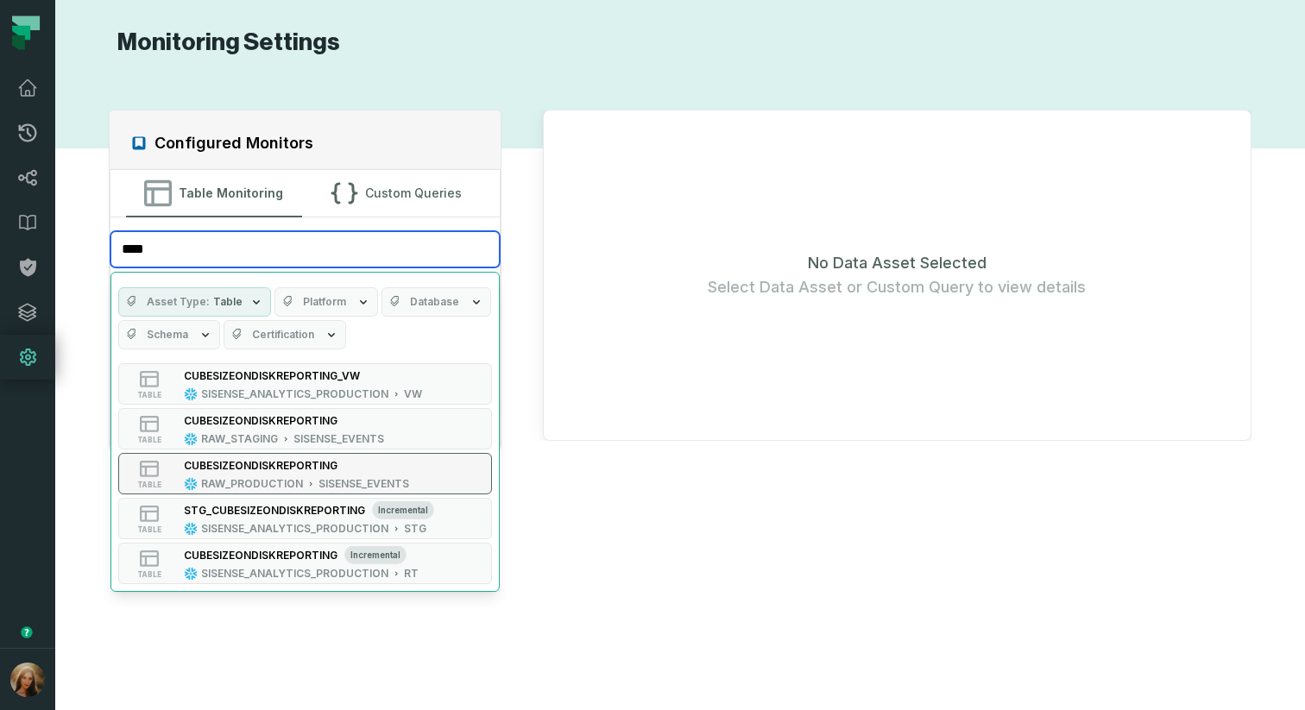
type input "****"
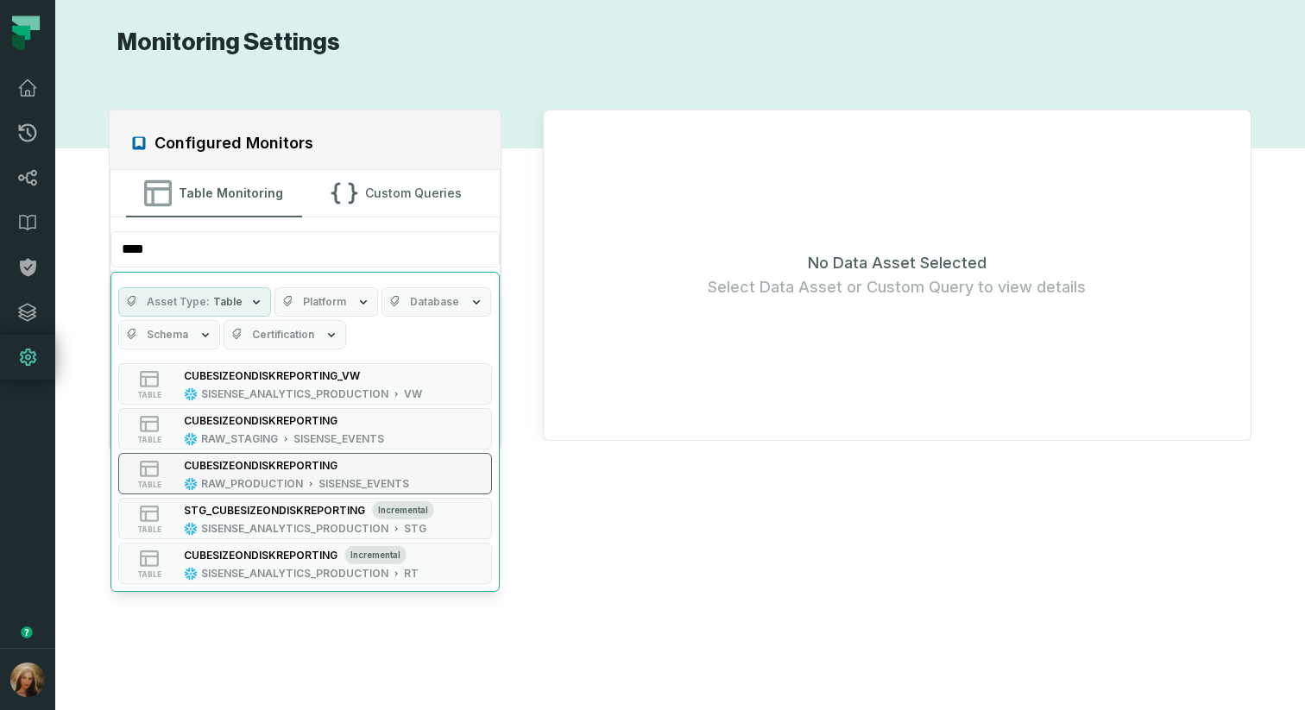
click at [411, 468] on div "CUBESIZEONDISKREPORTING RAW_PRODUCTION SISENSE_EVENTS" at bounding box center [296, 474] width 239 height 35
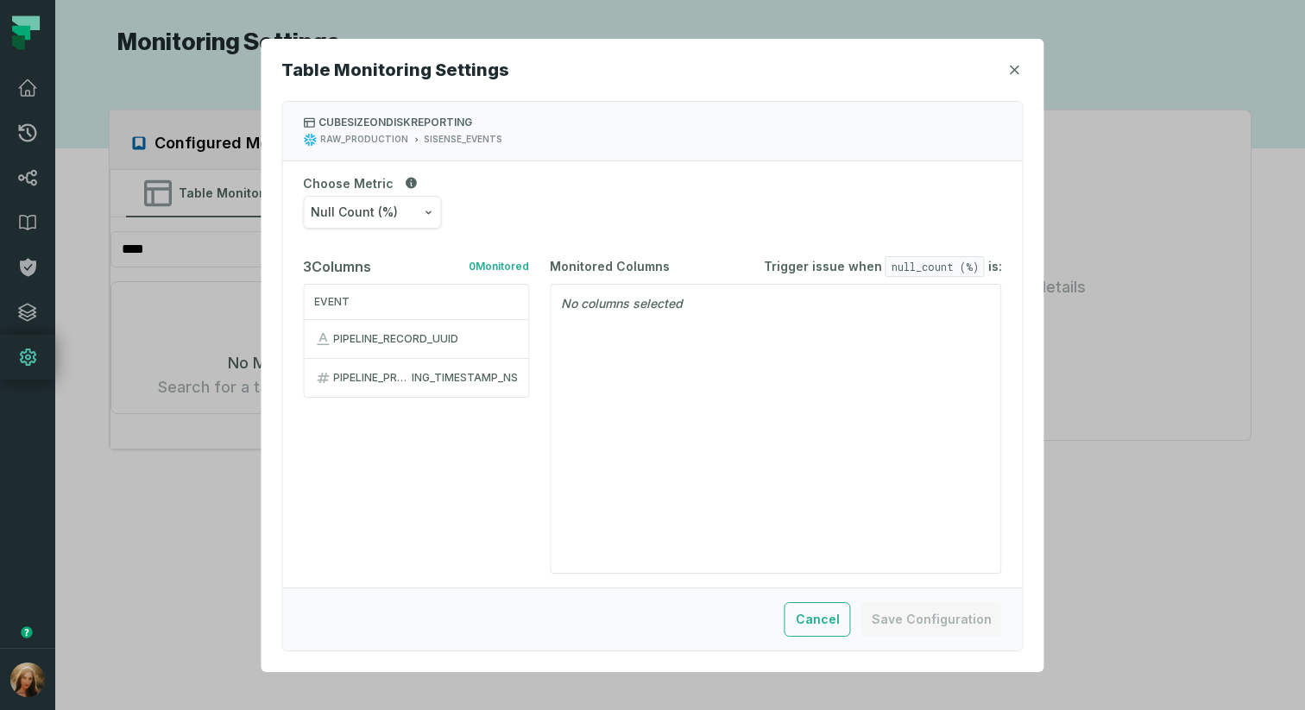
click at [419, 341] on div "PIPELINE_RECORD_UUID" at bounding box center [425, 339] width 185 height 14
